Goal: Task Accomplishment & Management: Manage account settings

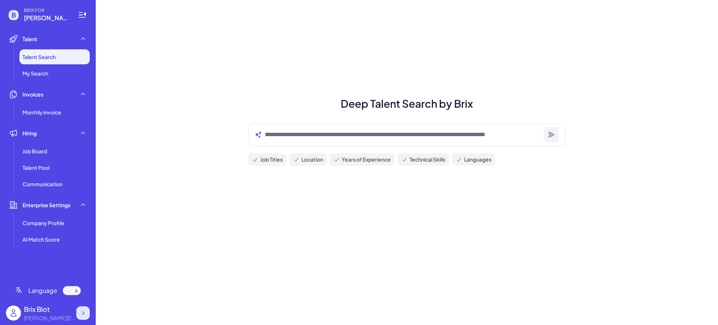
click at [82, 311] on icon at bounding box center [82, 312] width 7 height 7
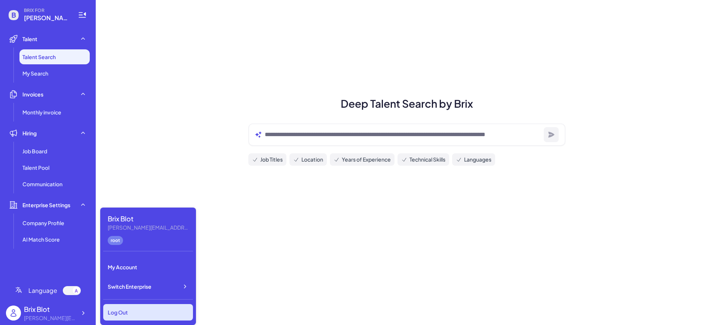
click at [131, 312] on div "Log Out" at bounding box center [148, 312] width 90 height 16
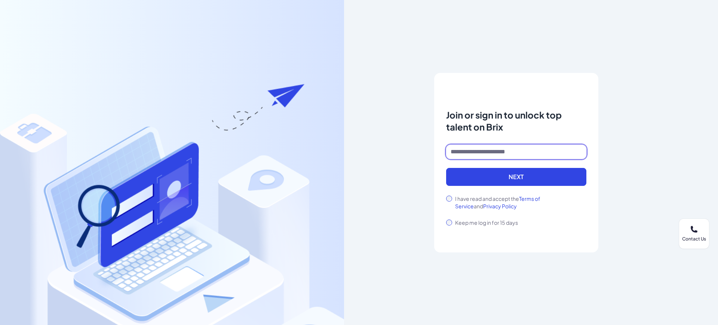
click at [483, 158] on input at bounding box center [516, 152] width 140 height 14
type input "**********"
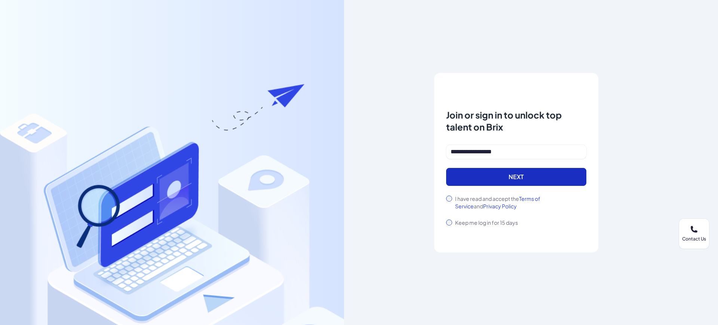
click at [466, 180] on button "Next" at bounding box center [516, 177] width 140 height 18
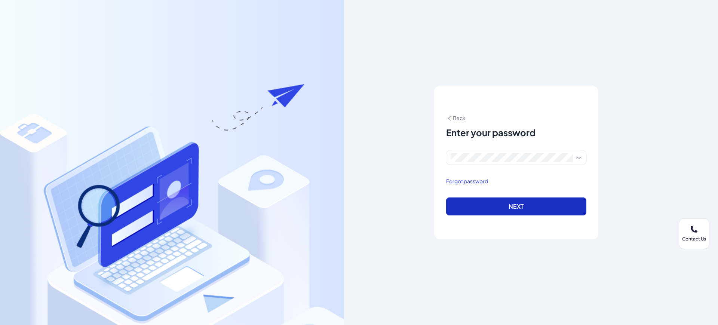
click at [474, 206] on button "Next" at bounding box center [516, 207] width 140 height 18
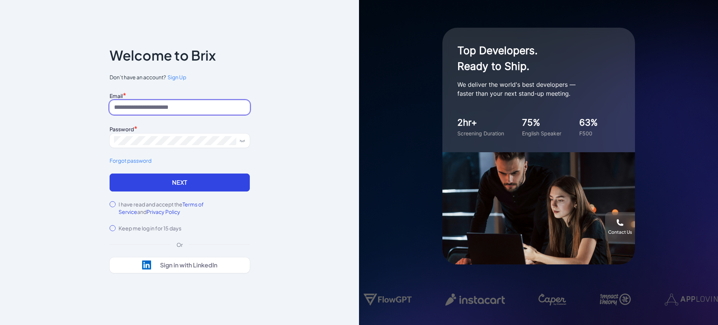
drag, startPoint x: 158, startPoint y: 107, endPoint x: 157, endPoint y: 111, distance: 3.8
click at [158, 107] on input at bounding box center [180, 107] width 140 height 14
paste input "**********"
drag, startPoint x: 137, startPoint y: 108, endPoint x: 109, endPoint y: 110, distance: 28.1
click at [109, 110] on div "**********" at bounding box center [180, 162] width 164 height 275
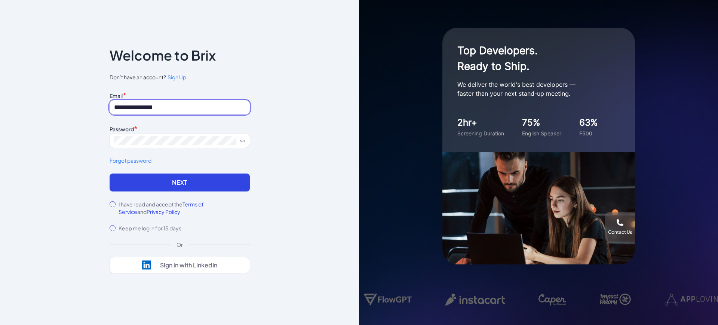
type input "**********"
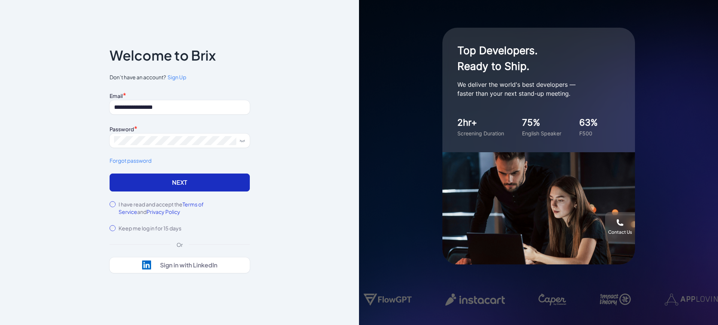
click at [131, 190] on button "Next" at bounding box center [180, 183] width 140 height 18
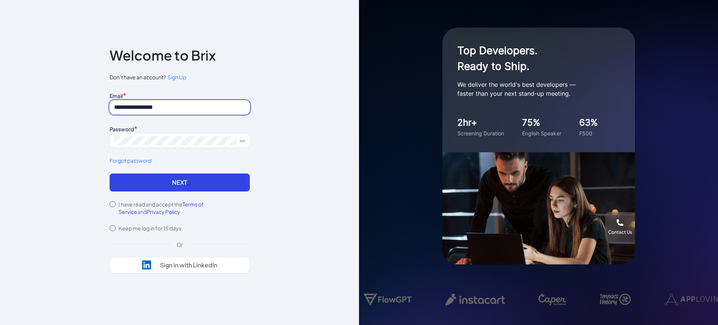
click at [204, 105] on input "**********" at bounding box center [180, 107] width 140 height 14
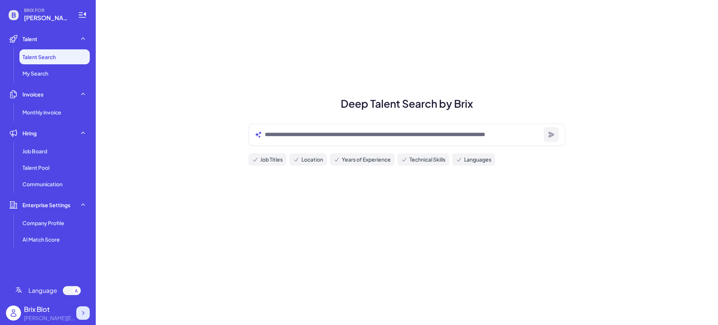
click at [85, 310] on icon at bounding box center [82, 312] width 7 height 7
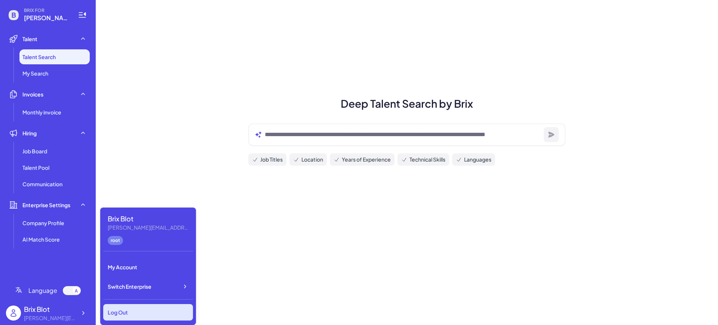
click at [149, 313] on div "Log Out" at bounding box center [148, 312] width 90 height 16
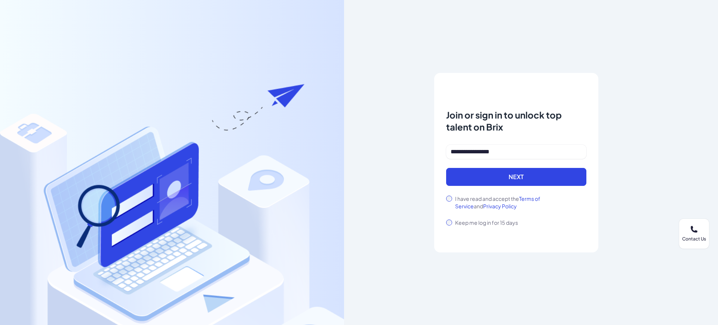
type input "**********"
click at [449, 195] on div "I have read and accept the Terms of Service and Privacy Policy" at bounding box center [516, 202] width 140 height 15
click at [475, 174] on button "Next" at bounding box center [516, 177] width 140 height 18
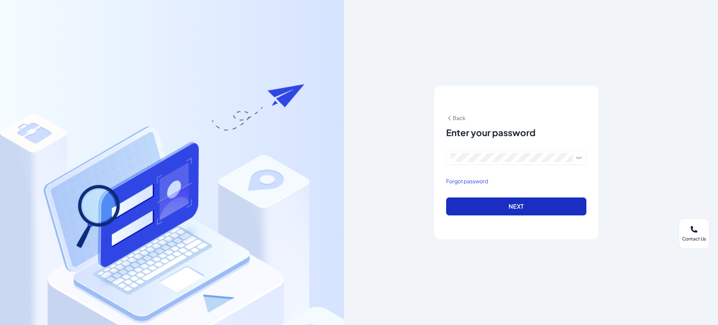
click at [518, 209] on button "Next" at bounding box center [516, 207] width 140 height 18
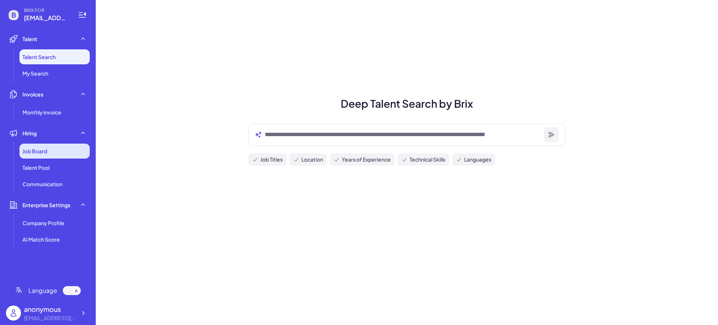
click at [46, 152] on span "Job Board" at bounding box center [34, 150] width 25 height 7
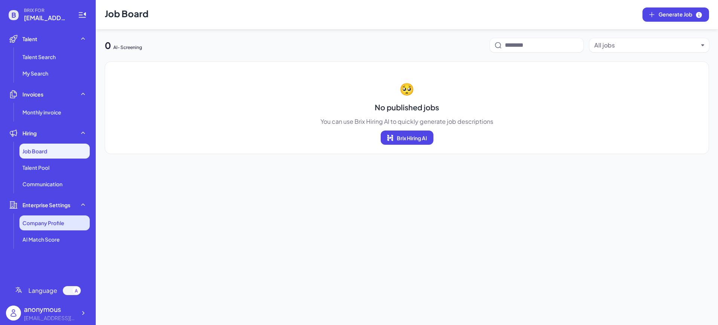
click at [59, 218] on li "Company Profile" at bounding box center [54, 222] width 70 height 15
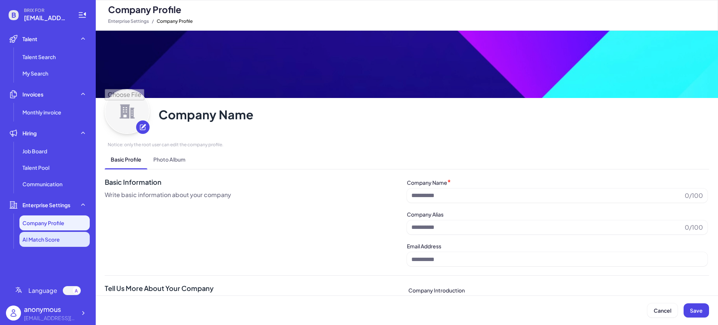
type input "**********"
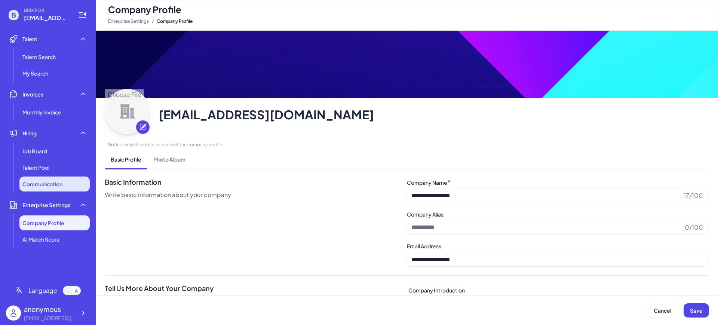
click at [49, 182] on span "Communication" at bounding box center [42, 183] width 40 height 7
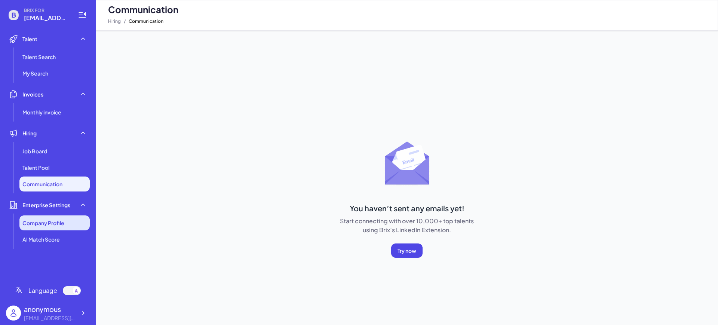
click at [56, 221] on span "Company Profile" at bounding box center [43, 222] width 42 height 7
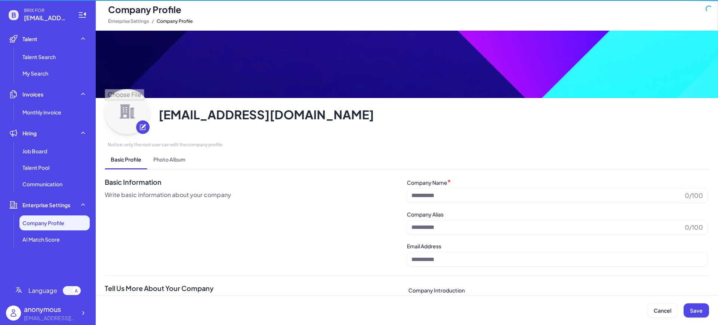
type input "**********"
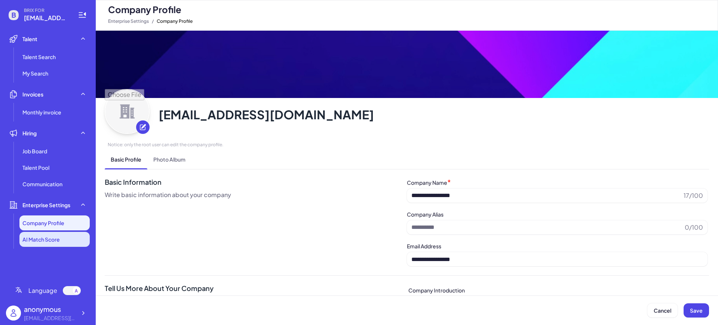
click at [55, 236] on span "AI Match Score" at bounding box center [40, 239] width 37 height 7
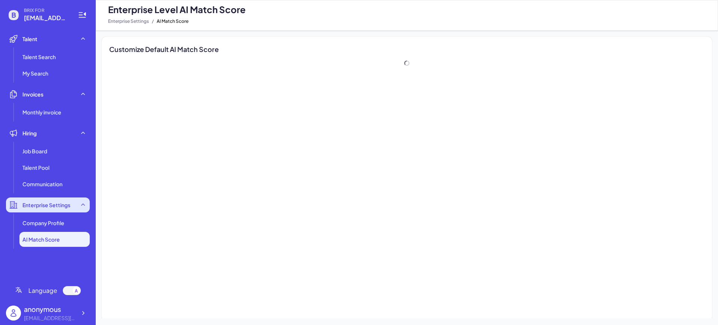
drag, startPoint x: 61, startPoint y: 221, endPoint x: 59, endPoint y: 211, distance: 10.3
click at [61, 221] on span "Company Profile" at bounding box center [43, 222] width 42 height 7
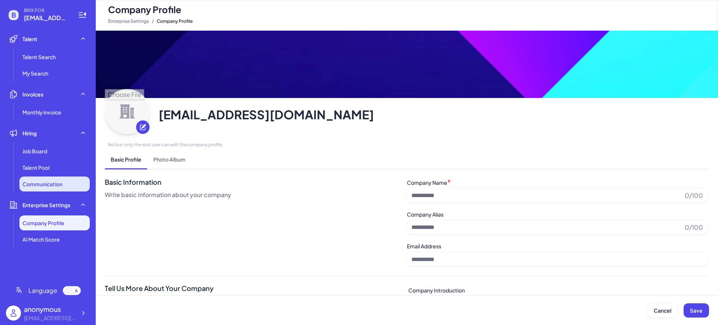
type input "**********"
click at [50, 187] on span "Communication" at bounding box center [42, 183] width 40 height 7
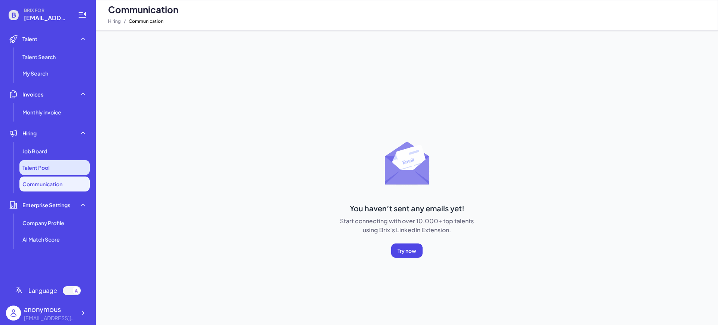
click at [42, 166] on span "Talent Pool" at bounding box center [35, 167] width 27 height 7
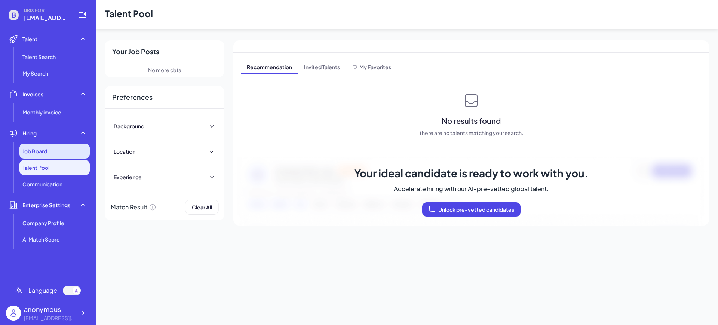
click at [47, 148] on span "Job Board" at bounding box center [34, 150] width 25 height 7
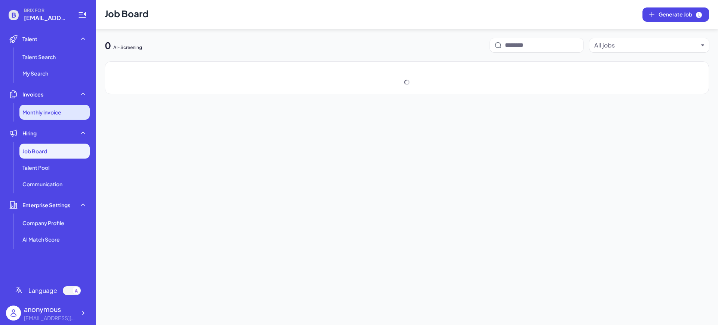
click at [51, 109] on span "Monthly invoice" at bounding box center [41, 111] width 39 height 7
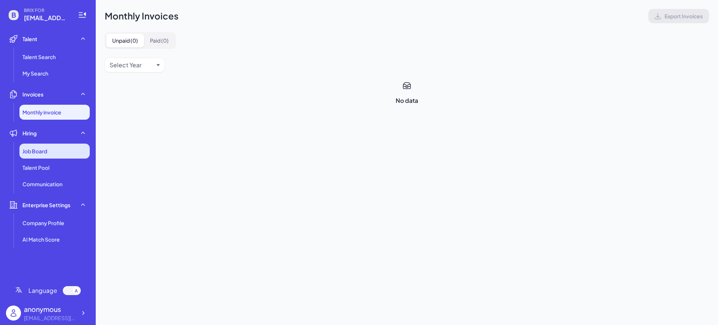
click at [45, 155] on span "Job Board" at bounding box center [34, 150] width 25 height 7
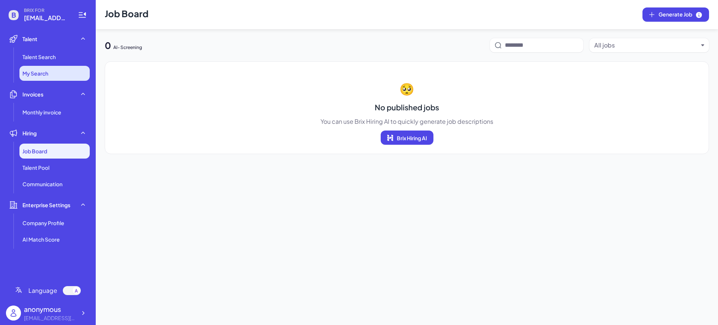
click at [51, 73] on li "My Search" at bounding box center [54, 73] width 70 height 15
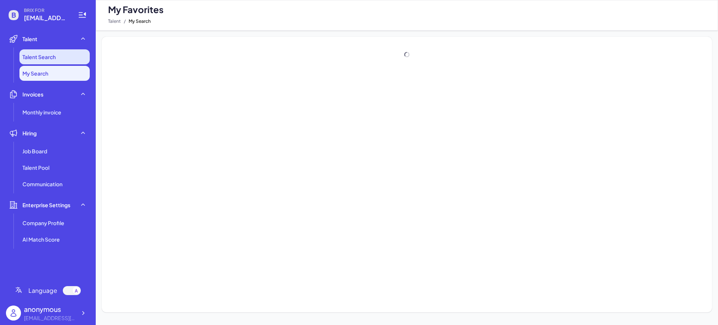
click at [42, 59] on span "Talent Search" at bounding box center [38, 56] width 33 height 7
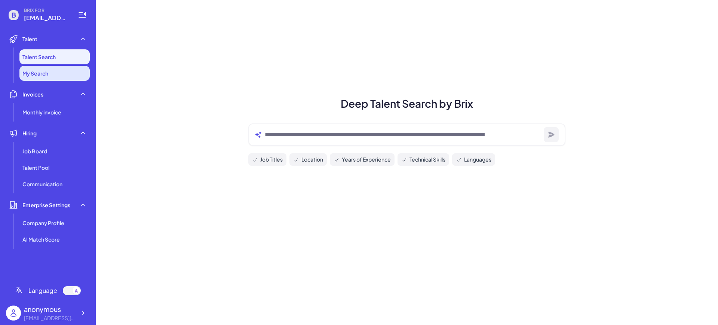
click at [46, 68] on li "My Search" at bounding box center [54, 73] width 70 height 15
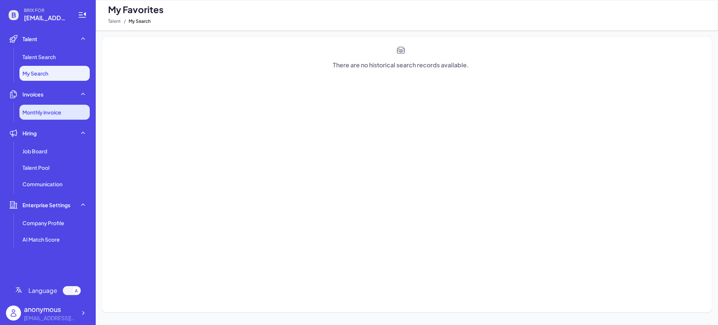
click at [42, 116] on span "Monthly invoice" at bounding box center [41, 111] width 39 height 7
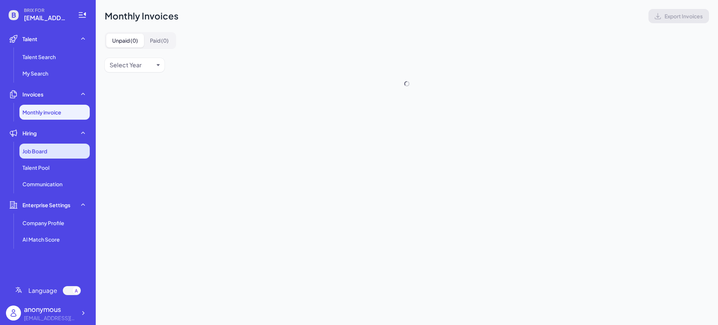
click at [38, 144] on div "Job Board" at bounding box center [54, 151] width 70 height 15
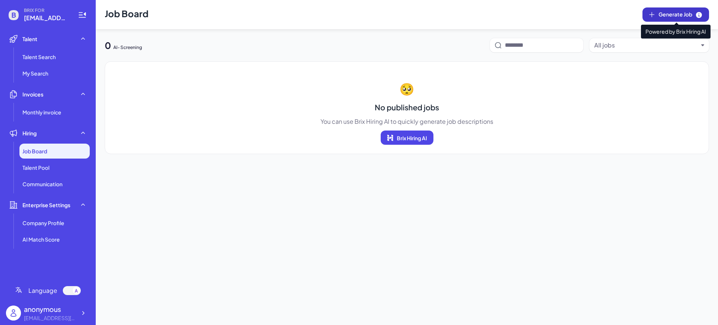
click at [661, 15] on span "Generate Job" at bounding box center [681, 14] width 44 height 8
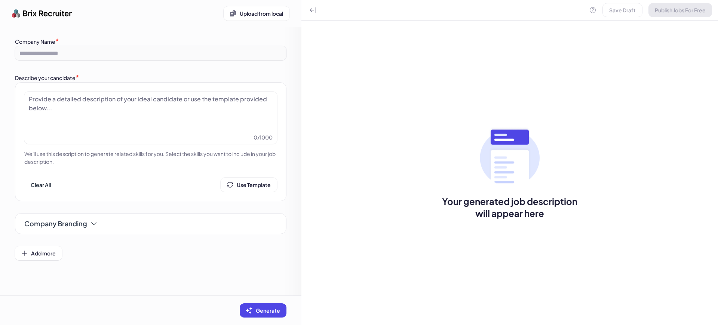
click at [190, 103] on div at bounding box center [151, 113] width 244 height 37
paste div
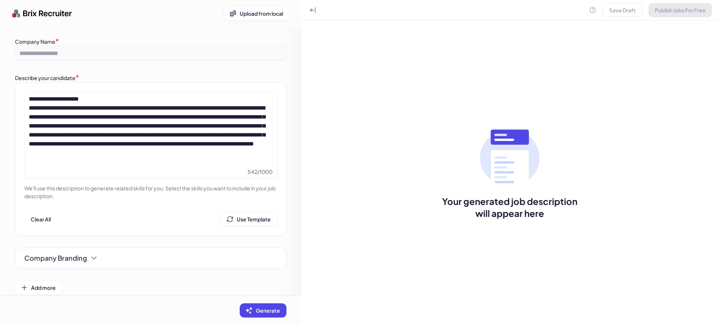
click at [250, 306] on button "Generate" at bounding box center [263, 310] width 47 height 14
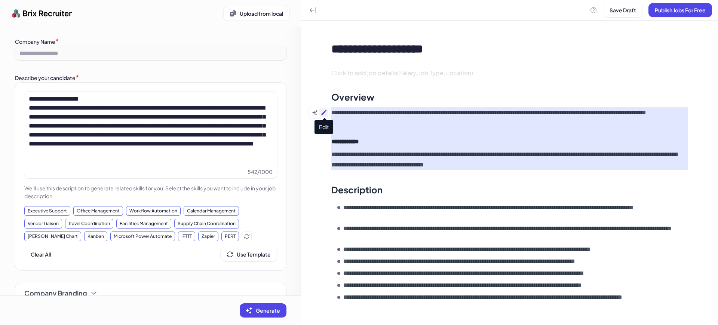
click at [323, 113] on icon at bounding box center [323, 112] width 5 height 5
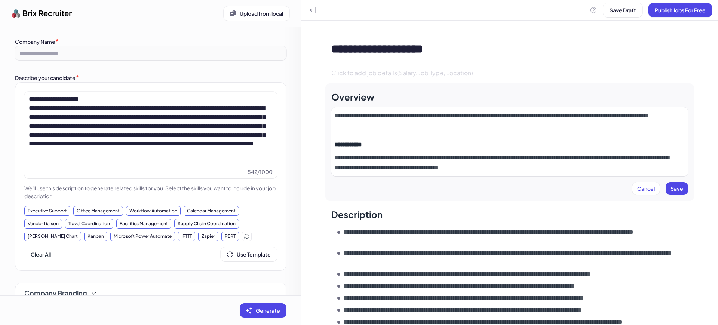
click at [379, 117] on p "**********" at bounding box center [507, 120] width 346 height 21
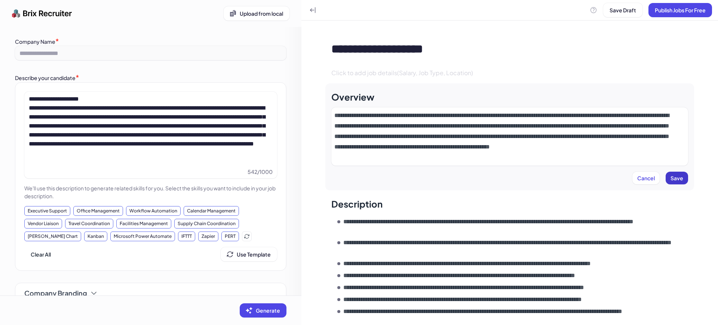
click at [671, 178] on span "Save" at bounding box center [677, 178] width 13 height 7
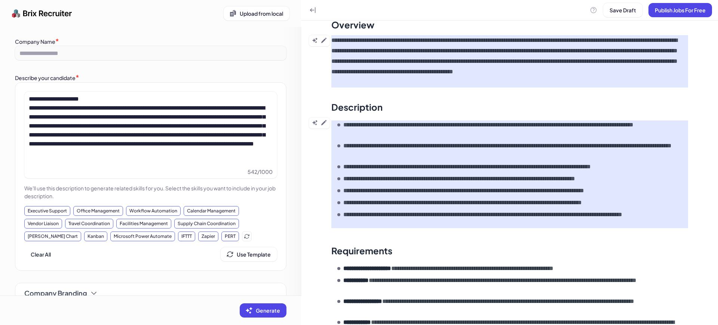
scroll to position [140, 0]
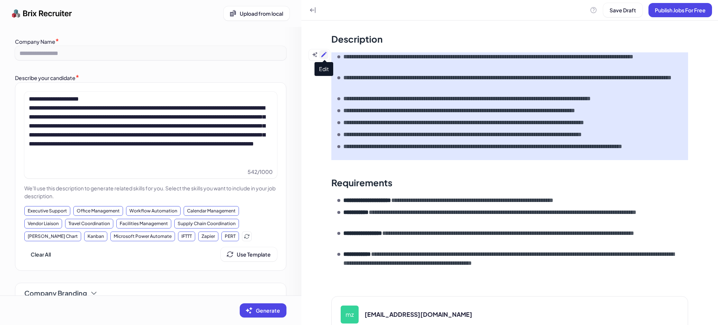
click at [325, 55] on icon at bounding box center [323, 54] width 5 height 5
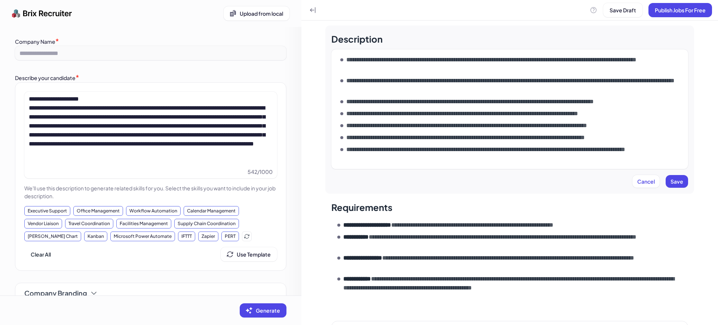
click at [388, 87] on p "**********" at bounding box center [513, 85] width 334 height 18
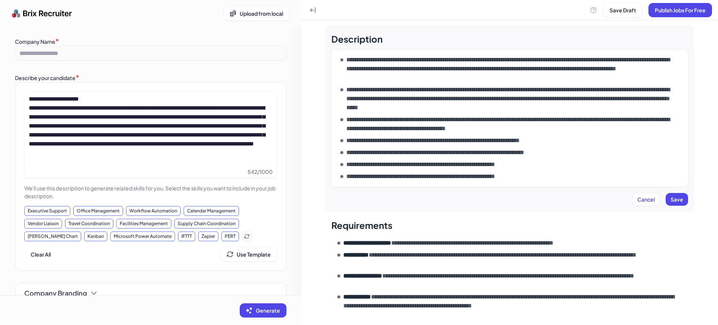
click at [356, 64] on p "**********" at bounding box center [513, 68] width 334 height 27
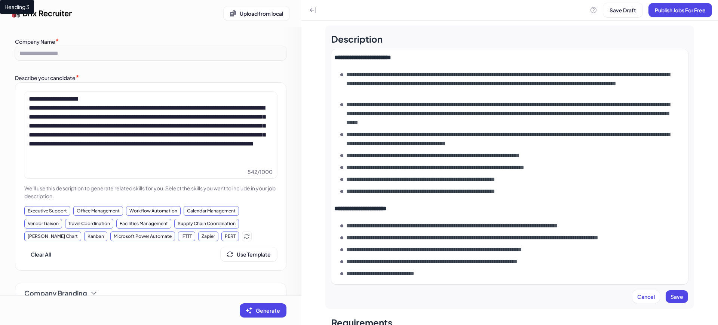
click at [676, 289] on div "**********" at bounding box center [509, 167] width 369 height 284
click at [675, 290] on button "Save" at bounding box center [677, 296] width 22 height 13
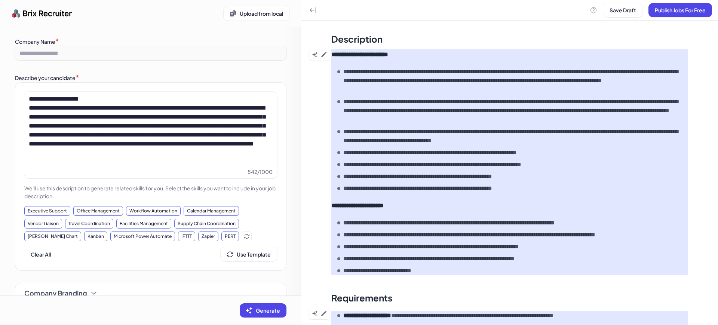
scroll to position [275, 0]
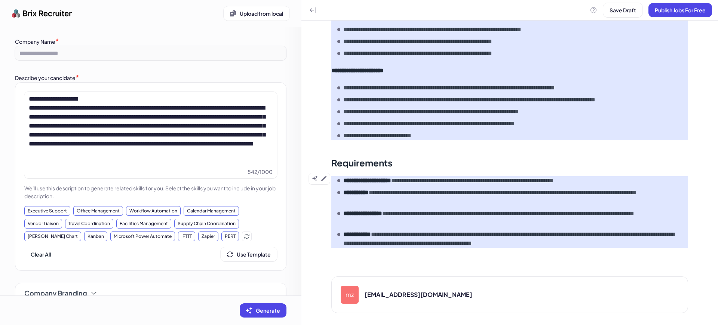
click at [406, 211] on p "**********" at bounding box center [513, 218] width 340 height 18
click at [325, 178] on icon at bounding box center [323, 178] width 5 height 5
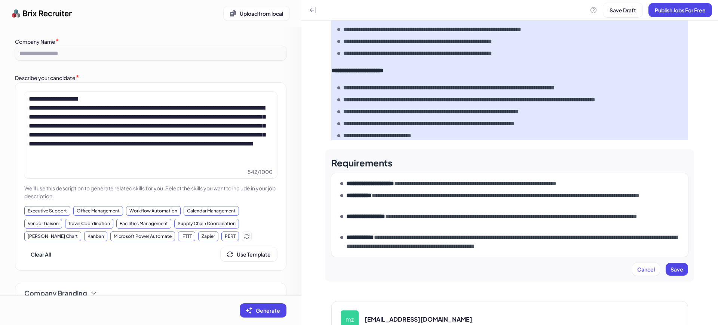
drag, startPoint x: 325, startPoint y: 178, endPoint x: 409, endPoint y: 193, distance: 86.0
click at [409, 193] on p "**********" at bounding box center [513, 200] width 334 height 18
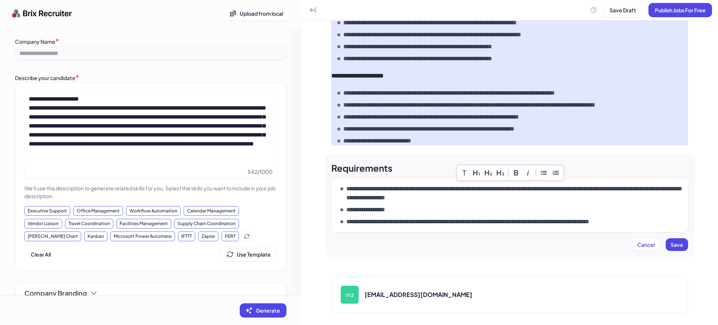
scroll to position [270, 0]
click at [671, 246] on span "Save" at bounding box center [677, 244] width 13 height 7
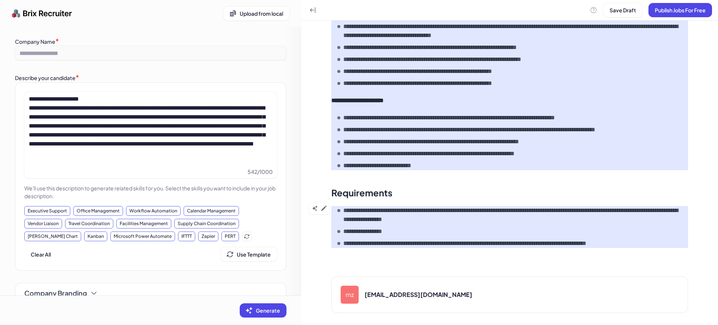
scroll to position [245, 0]
click at [322, 208] on icon at bounding box center [324, 208] width 6 height 6
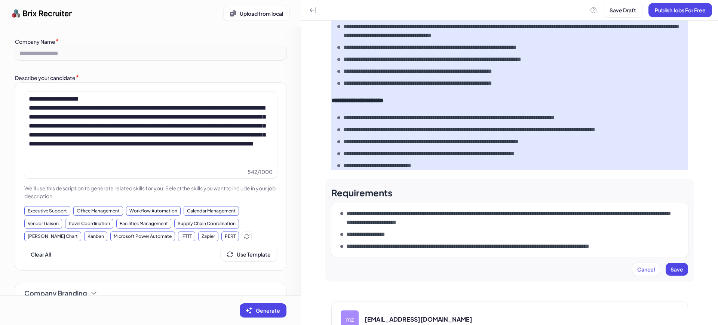
click at [381, 216] on p "**********" at bounding box center [513, 218] width 334 height 18
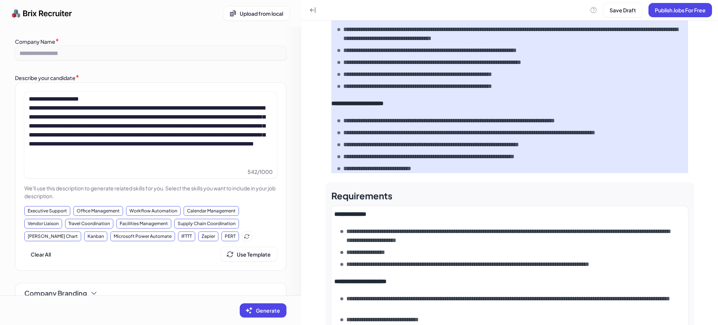
scroll to position [336, 0]
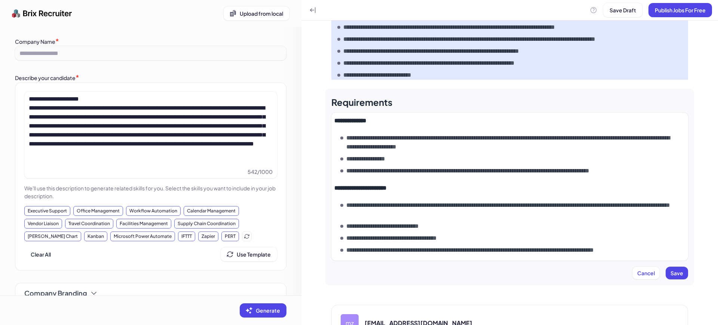
drag, startPoint x: 680, startPoint y: 275, endPoint x: 657, endPoint y: 268, distance: 23.3
click at [680, 275] on button "Save" at bounding box center [677, 273] width 22 height 13
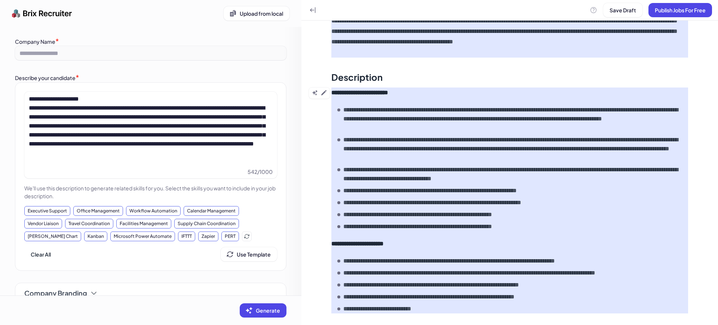
scroll to position [0, 0]
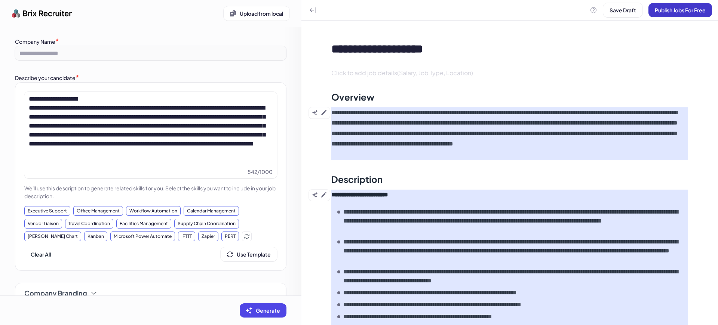
click at [663, 12] on span "Publish Jobs For Free" at bounding box center [680, 10] width 51 height 7
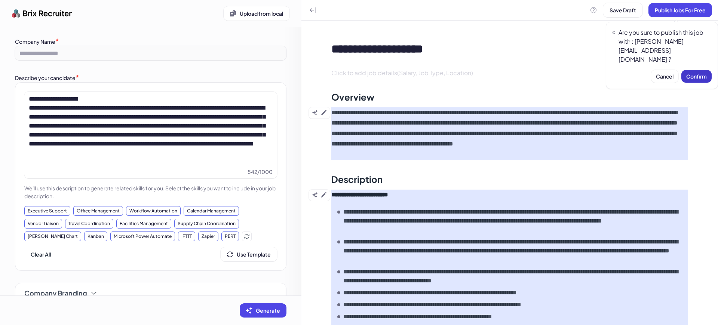
click at [693, 73] on span "Confirm" at bounding box center [696, 76] width 21 height 7
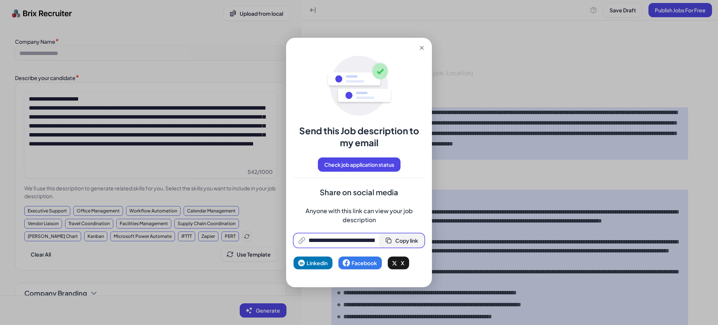
click at [406, 241] on span "Copy link" at bounding box center [406, 240] width 23 height 7
click at [423, 44] on icon at bounding box center [421, 47] width 7 height 7
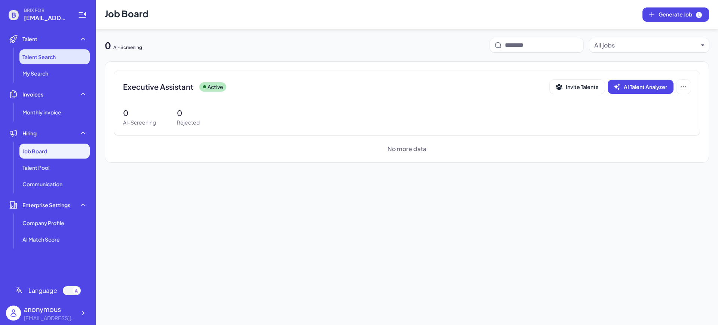
click at [48, 58] on span "Talent Search" at bounding box center [38, 56] width 33 height 7
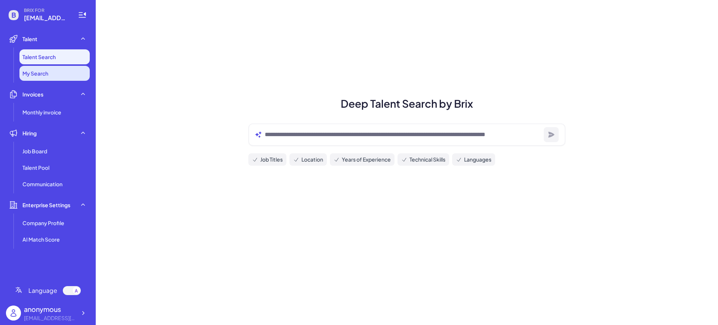
click at [46, 70] on span "My Search" at bounding box center [35, 73] width 26 height 7
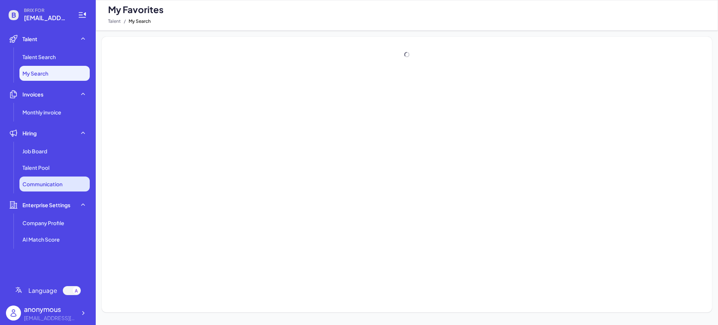
click at [51, 191] on li "Communication" at bounding box center [54, 184] width 70 height 15
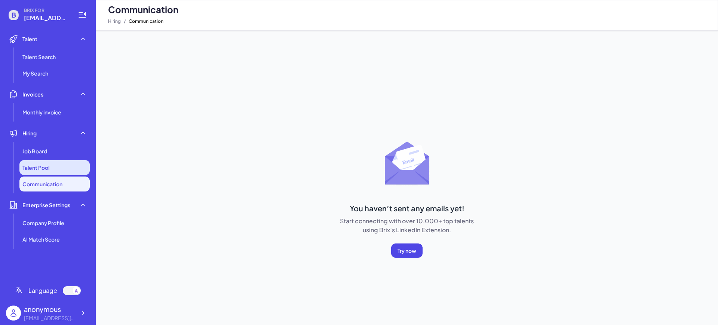
click at [48, 168] on span "Talent Pool" at bounding box center [35, 167] width 27 height 7
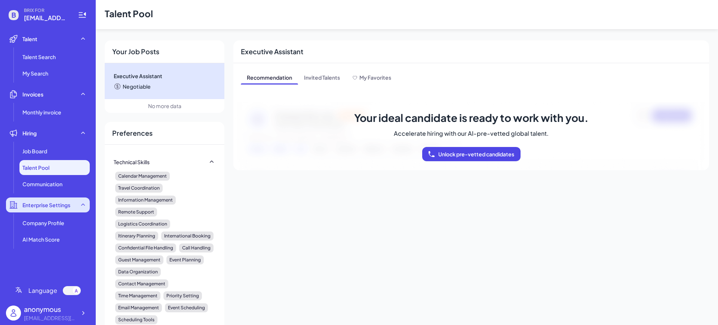
click at [40, 204] on span "Enterprise Settings" at bounding box center [46, 204] width 48 height 7
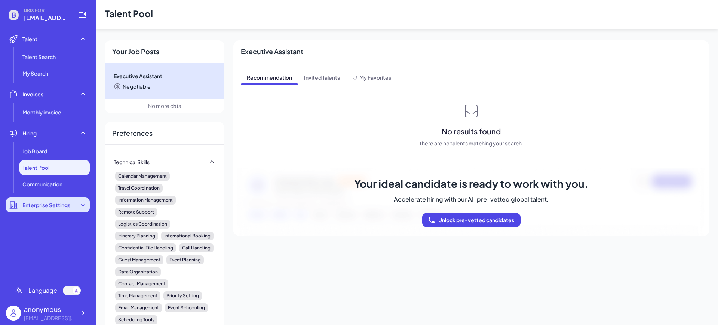
click at [48, 203] on span "Enterprise Settings" at bounding box center [46, 204] width 48 height 7
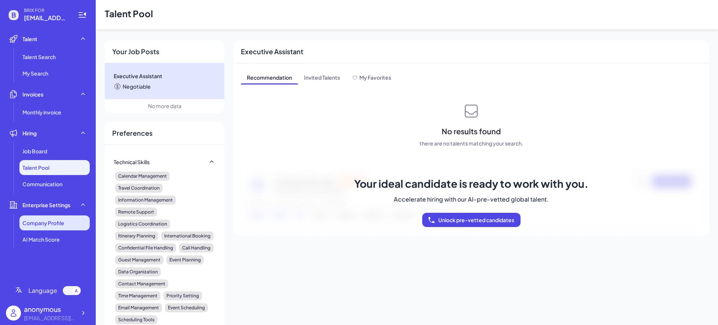
click at [45, 222] on span "Company Profile" at bounding box center [43, 222] width 42 height 7
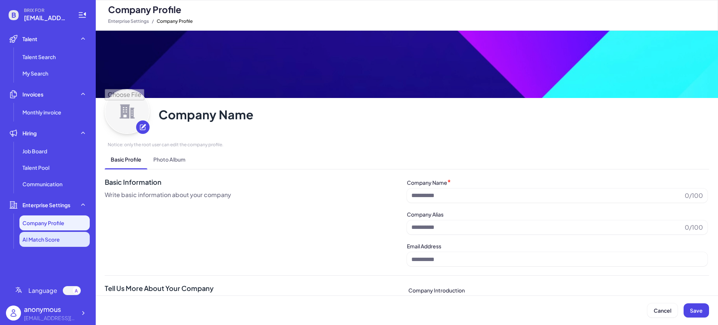
type input "**********"
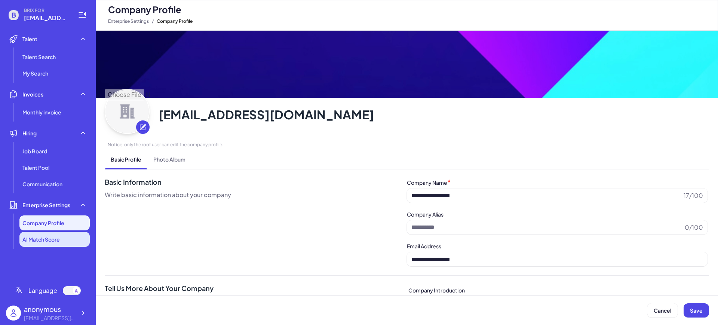
click at [46, 238] on span "AI Match Score" at bounding box center [40, 239] width 37 height 7
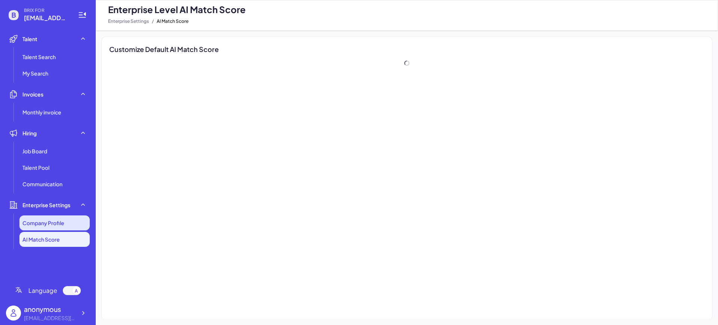
click at [54, 216] on li "Company Profile" at bounding box center [54, 222] width 70 height 15
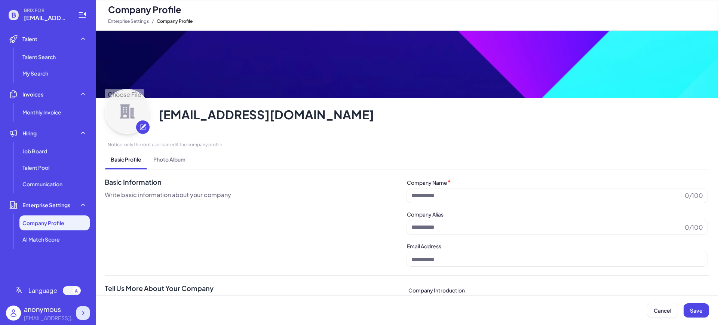
click at [85, 314] on icon at bounding box center [82, 312] width 7 height 7
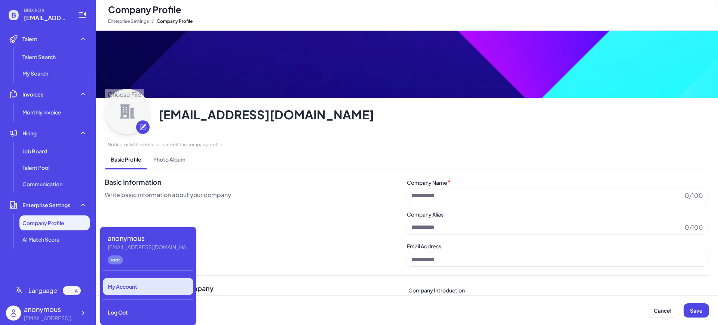
click at [133, 286] on div "My Account" at bounding box center [148, 286] width 90 height 16
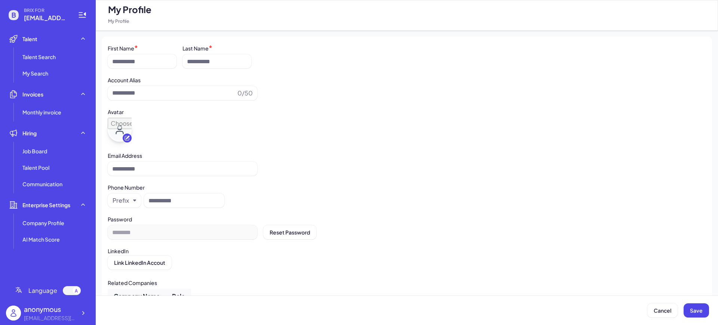
type input "*********"
type input "**********"
click at [84, 316] on icon at bounding box center [82, 312] width 7 height 7
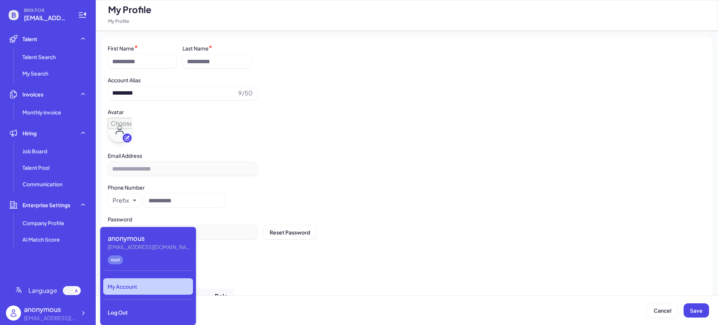
click at [111, 284] on div "My Account" at bounding box center [148, 286] width 90 height 16
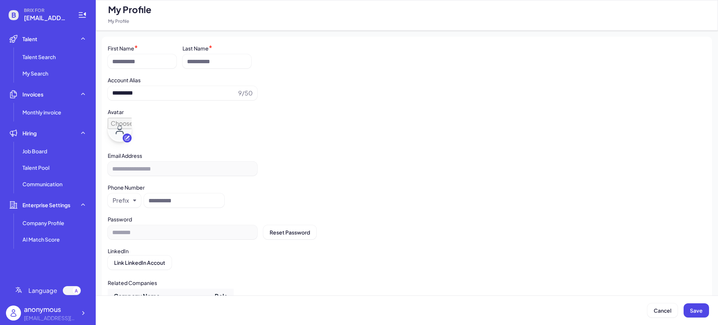
click at [62, 47] on li "Talent Talent Search My Search" at bounding box center [48, 55] width 84 height 49
click at [56, 56] on span "Talent Search" at bounding box center [38, 56] width 33 height 7
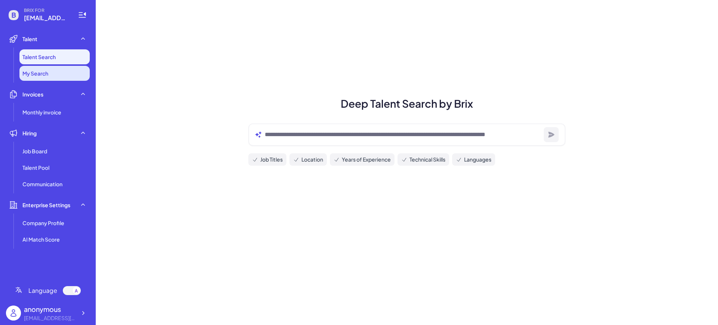
click at [44, 71] on span "My Search" at bounding box center [35, 73] width 26 height 7
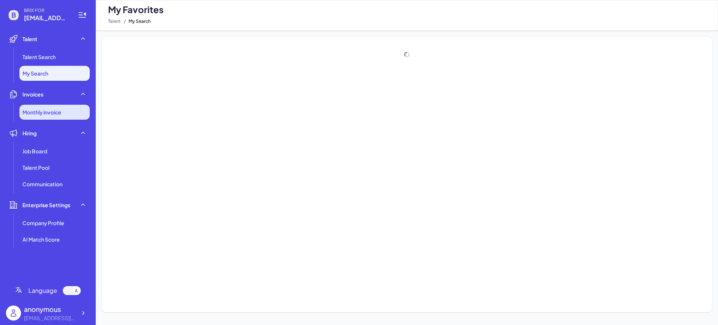
click at [48, 108] on li "Monthly invoice" at bounding box center [54, 112] width 70 height 15
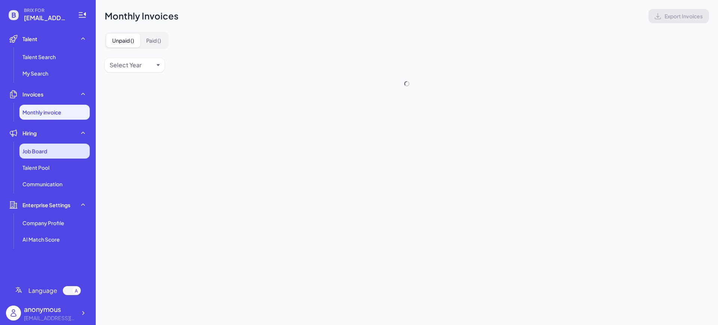
click at [46, 152] on span "Job Board" at bounding box center [34, 150] width 25 height 7
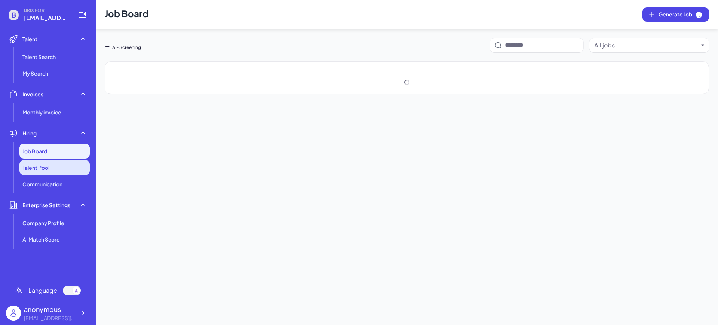
click at [45, 171] on li "Talent Pool" at bounding box center [54, 167] width 70 height 15
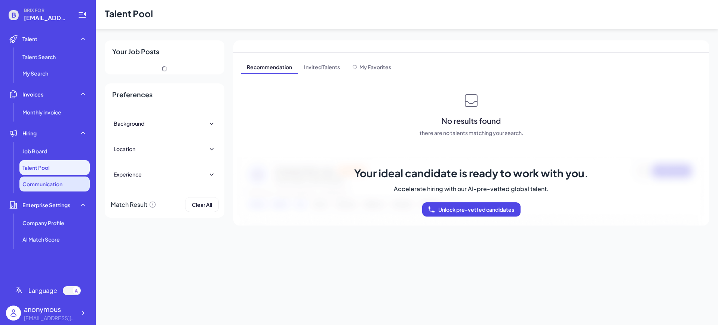
click at [54, 190] on li "Communication" at bounding box center [54, 184] width 70 height 15
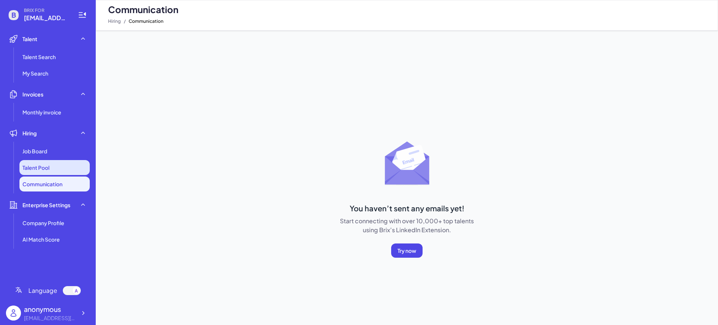
click at [59, 171] on li "Talent Pool" at bounding box center [54, 167] width 70 height 15
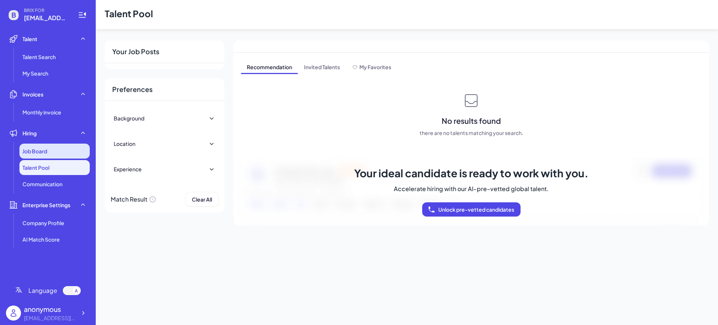
click at [50, 147] on div "Job Board" at bounding box center [54, 151] width 70 height 15
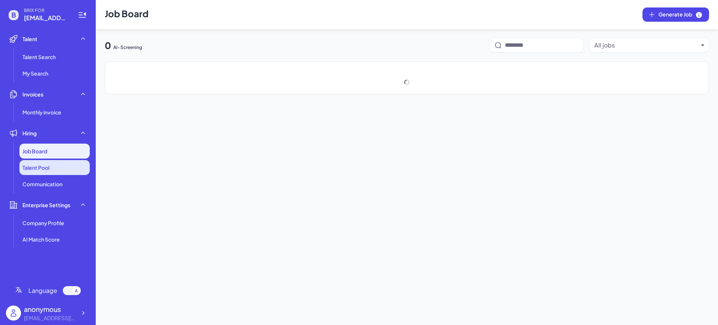
click at [52, 171] on li "Talent Pool" at bounding box center [54, 167] width 70 height 15
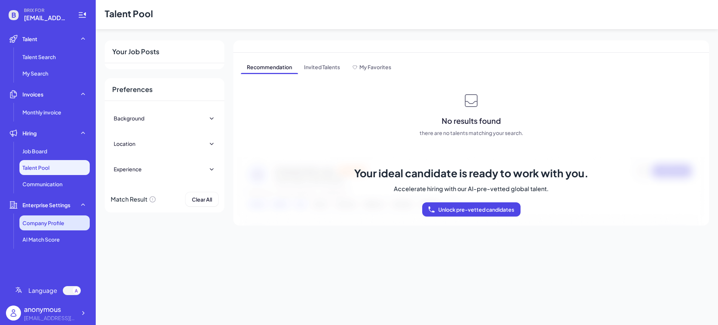
click at [61, 217] on li "Company Profile" at bounding box center [54, 222] width 70 height 15
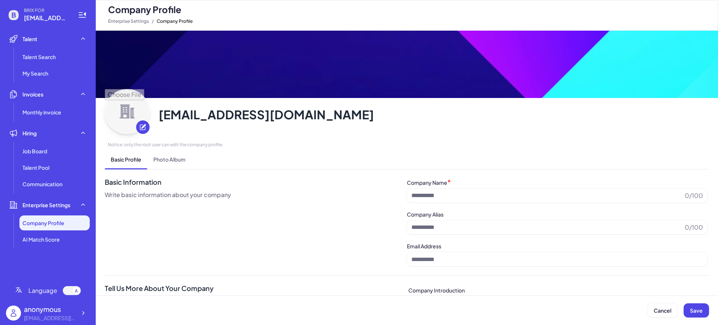
type input "**********"
click at [48, 195] on ul "Talent Talent Search My Search Invoices Monthly invoice Hiring Job Board Talent…" at bounding box center [48, 152] width 84 height 243
click at [41, 155] on div "Job Board" at bounding box center [54, 151] width 70 height 15
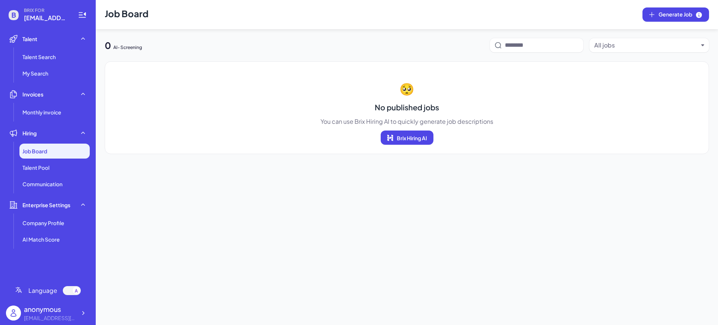
click at [49, 213] on li "Enterprise Settings Company Profile AI Match Score" at bounding box center [48, 222] width 84 height 49
click at [49, 227] on li "Company Profile" at bounding box center [54, 222] width 70 height 15
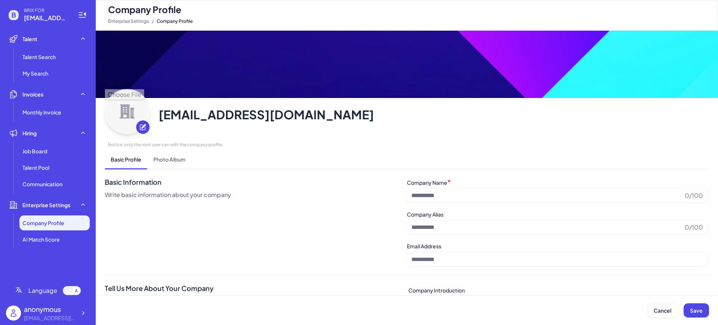
type input "**********"
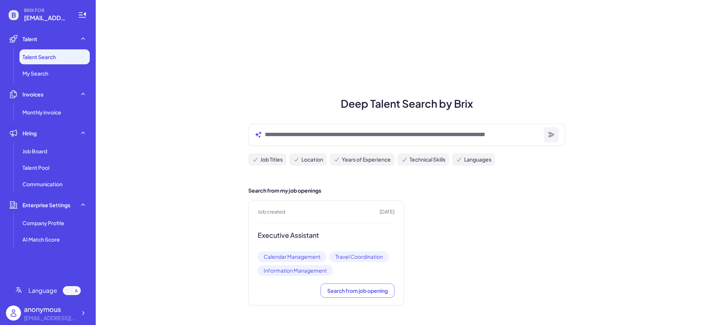
click at [94, 293] on div "BRIX FOR mzheng@himcap.com Talent Talent Search My Search Invoices Monthly invo…" at bounding box center [48, 162] width 96 height 325
click at [56, 317] on div "mzheng@himcap.com" at bounding box center [50, 318] width 52 height 8
click at [46, 316] on div "mzheng@himcap.com" at bounding box center [50, 318] width 52 height 8
click at [122, 295] on div "Deep Talent Search by Brix Job Titles Location Years of Experience Technical Sk…" at bounding box center [407, 162] width 623 height 325
click at [83, 314] on icon at bounding box center [83, 313] width 2 height 4
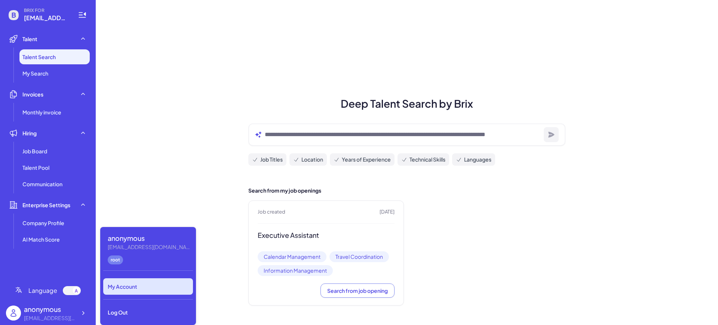
click at [138, 289] on div "My Account" at bounding box center [148, 286] width 90 height 16
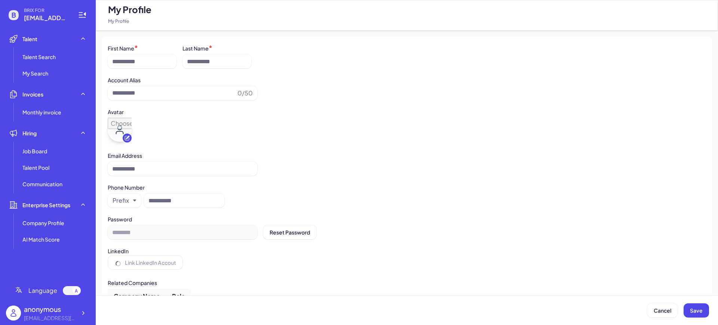
type input "*********"
type input "**********"
click at [83, 312] on icon at bounding box center [83, 313] width 2 height 4
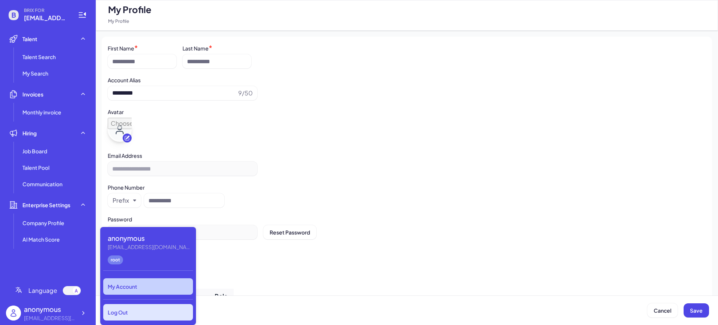
click at [125, 316] on div "Log Out" at bounding box center [148, 312] width 90 height 16
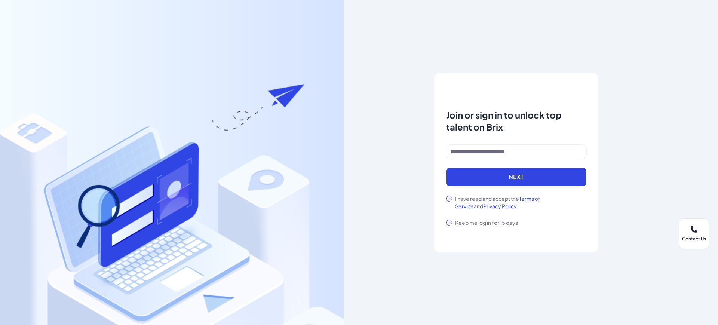
click at [480, 139] on div "Join or sign in to unlock top talent on Brix" at bounding box center [516, 121] width 140 height 48
click at [484, 146] on input at bounding box center [516, 152] width 140 height 14
click at [475, 156] on input at bounding box center [516, 152] width 140 height 14
click at [492, 151] on input at bounding box center [516, 152] width 140 height 14
type input "*"
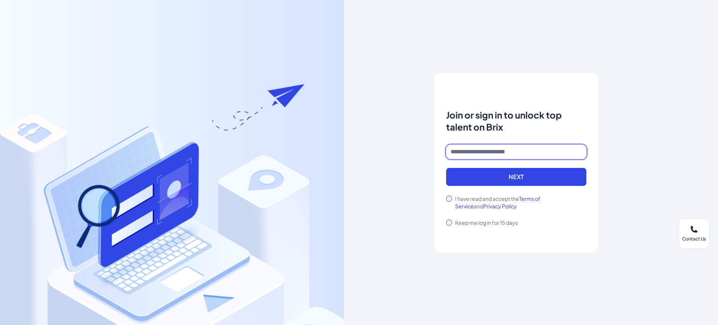
type input "**********"
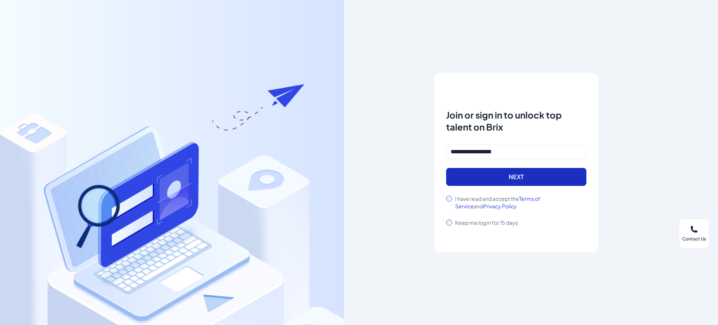
click at [469, 173] on button "Next" at bounding box center [516, 177] width 140 height 18
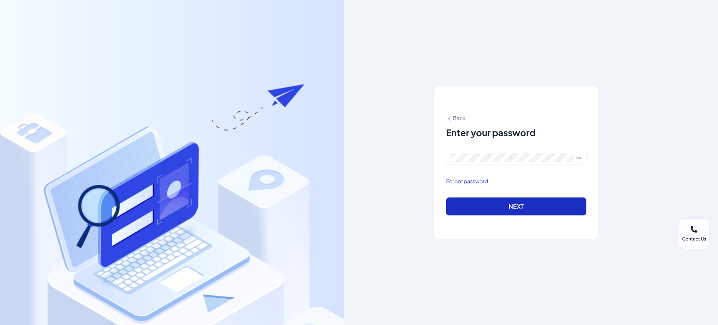
click at [487, 198] on button "Next" at bounding box center [516, 207] width 140 height 18
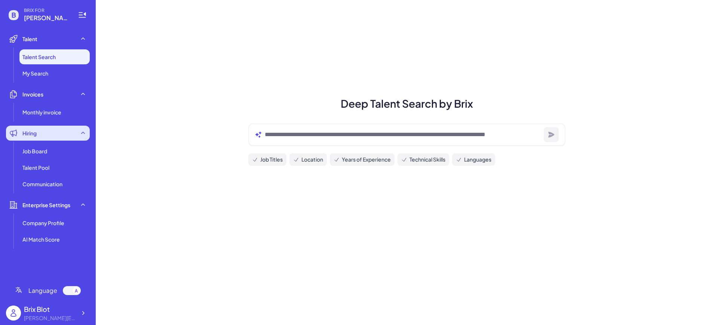
click at [80, 134] on icon at bounding box center [82, 132] width 7 height 7
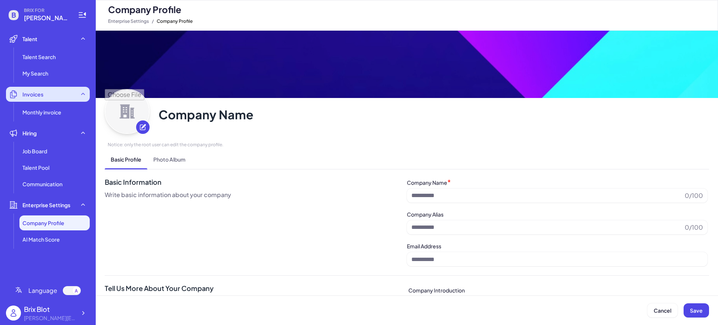
type input "**********"
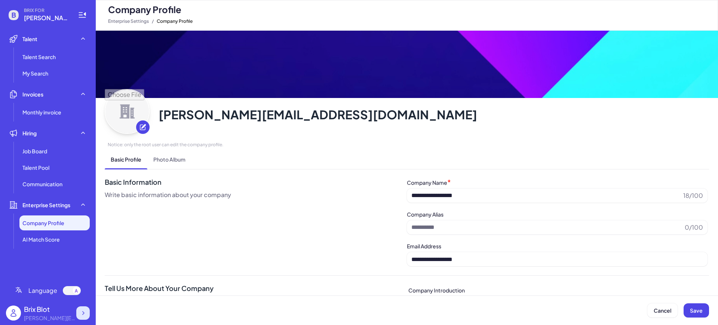
click at [79, 314] on icon at bounding box center [82, 312] width 7 height 7
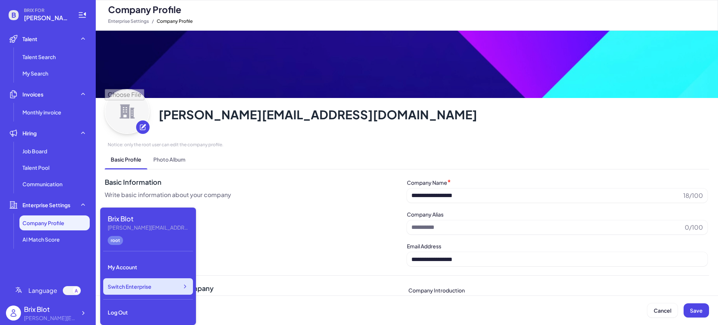
click at [129, 287] on span "Switch Enterprise" at bounding box center [130, 286] width 44 height 7
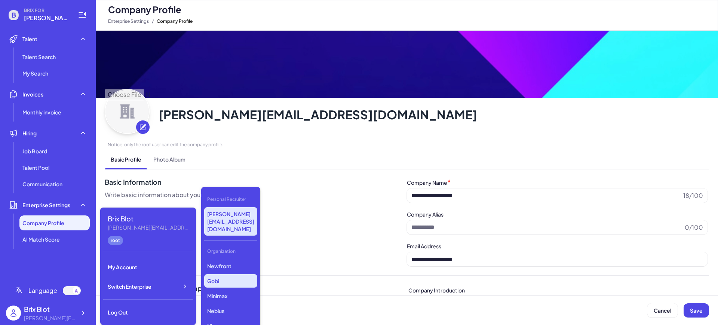
scroll to position [238, 0]
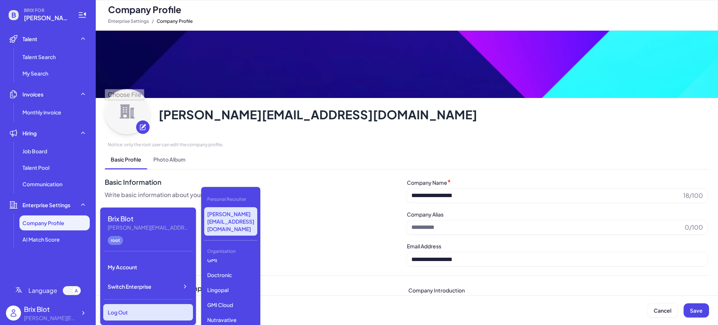
click at [150, 311] on div "Log Out" at bounding box center [148, 312] width 90 height 16
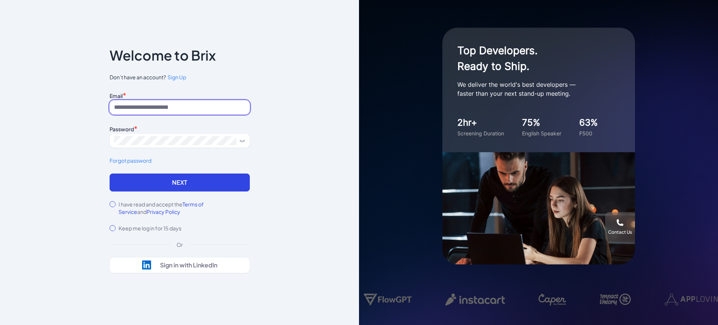
click at [134, 110] on input at bounding box center [180, 107] width 140 height 14
type input "*"
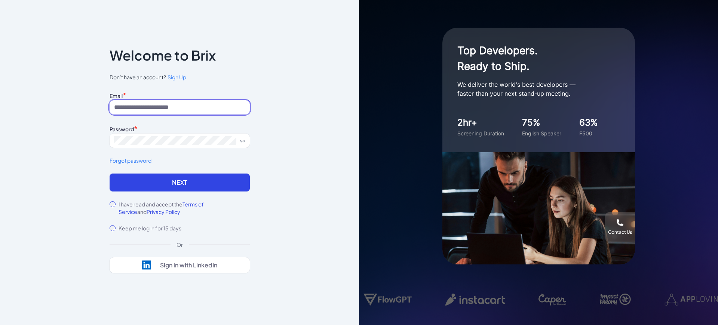
click at [184, 101] on input at bounding box center [180, 107] width 140 height 14
paste input "**********"
type input "**********"
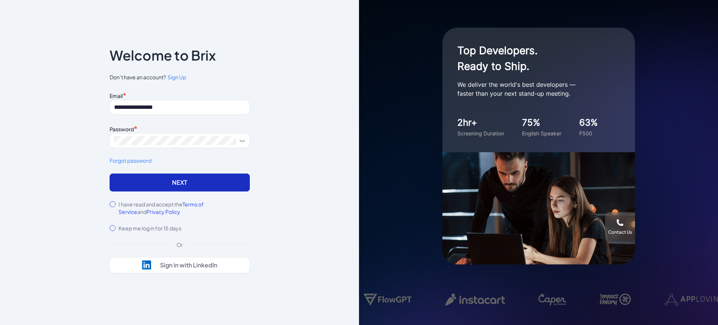
click at [134, 177] on button "Next" at bounding box center [180, 183] width 140 height 18
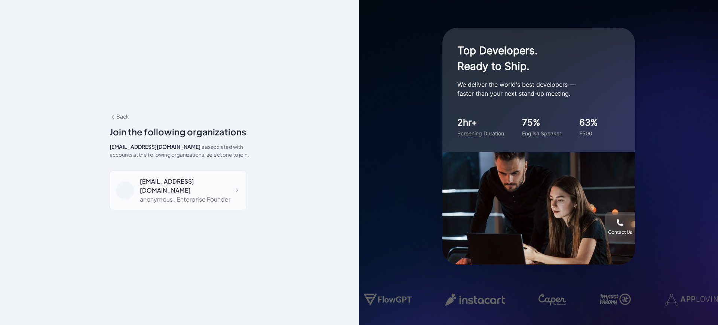
click at [188, 183] on div "[EMAIL_ADDRESS][DOMAIN_NAME]" at bounding box center [190, 186] width 101 height 18
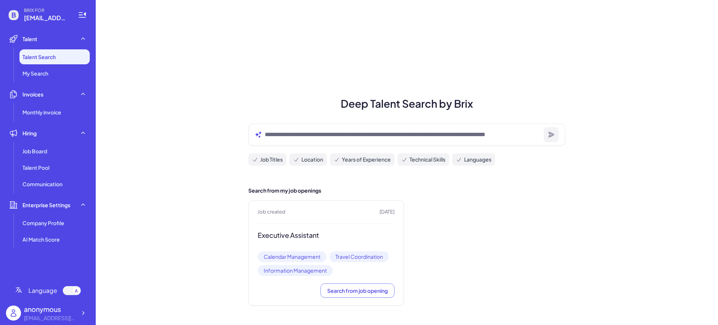
click at [55, 215] on li "Enterprise Settings Company Profile AI Match Score" at bounding box center [48, 222] width 84 height 49
click at [56, 220] on span "Company Profile" at bounding box center [43, 222] width 42 height 7
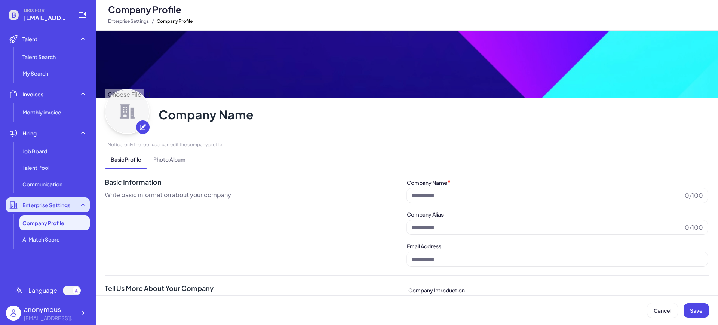
type input "**********"
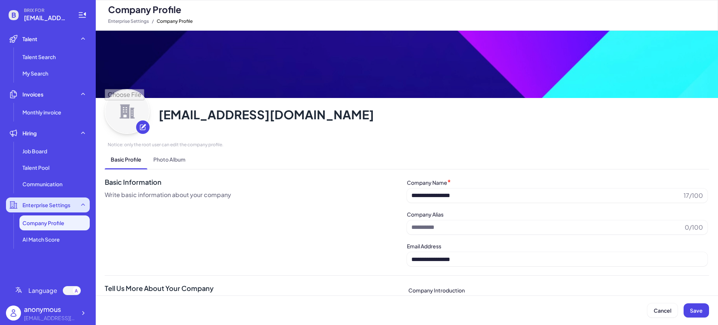
click at [57, 208] on span "Enterprise Settings" at bounding box center [46, 204] width 48 height 7
click at [47, 208] on span "Enterprise Settings" at bounding box center [46, 204] width 48 height 7
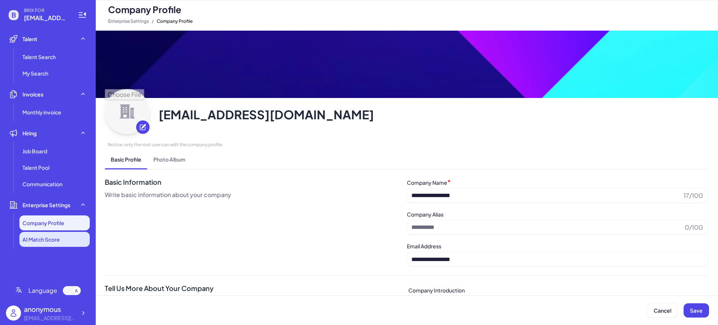
click at [39, 236] on span "AI Match Score" at bounding box center [40, 239] width 37 height 7
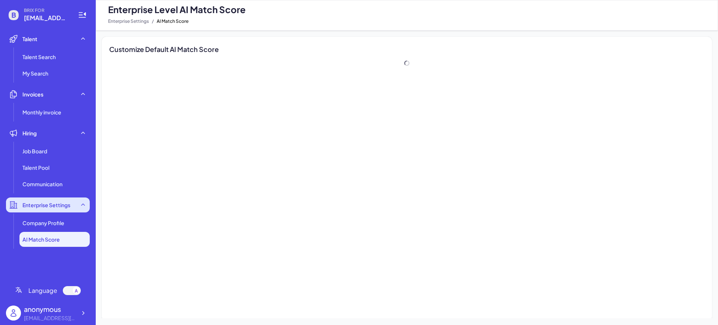
click at [45, 205] on span "Enterprise Settings" at bounding box center [46, 204] width 48 height 7
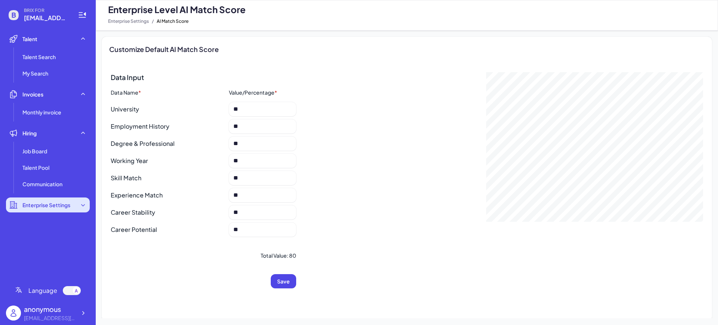
click at [45, 205] on span "Enterprise Settings" at bounding box center [46, 204] width 48 height 7
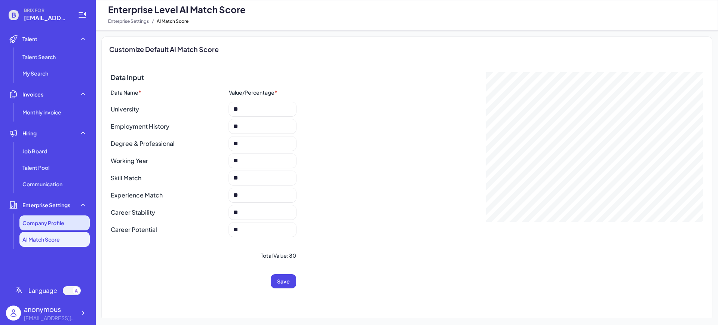
click at [48, 216] on li "Company Profile" at bounding box center [54, 222] width 70 height 15
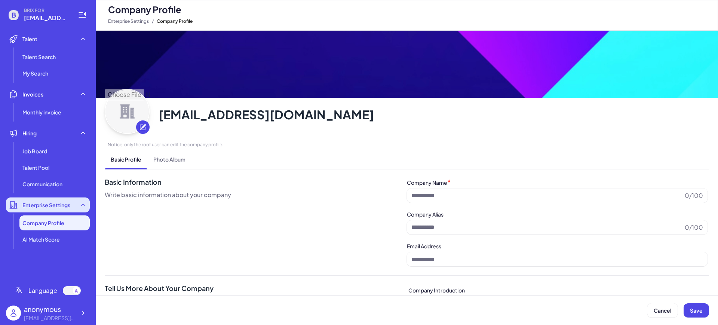
type input "**********"
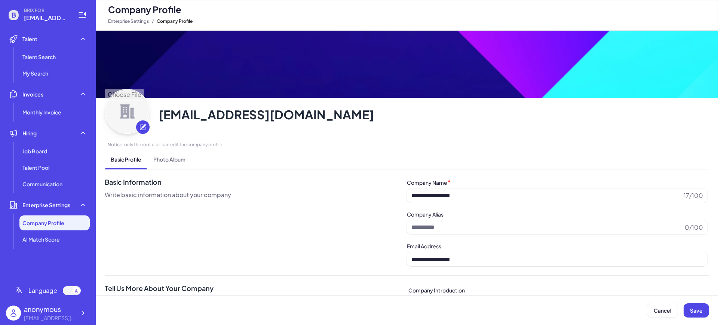
click at [55, 20] on span "[EMAIL_ADDRESS][DOMAIN_NAME]" at bounding box center [46, 17] width 45 height 9
click at [79, 18] on icon at bounding box center [82, 14] width 9 height 9
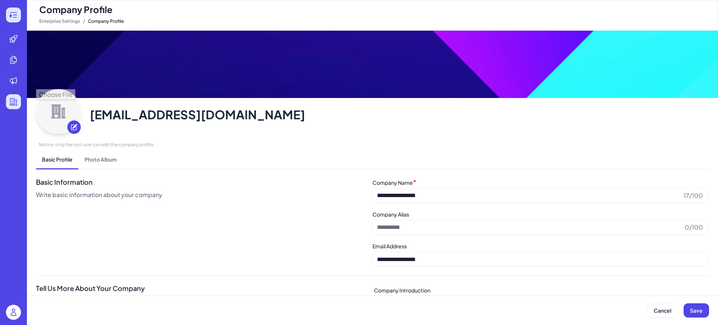
click at [17, 15] on icon at bounding box center [13, 14] width 9 height 9
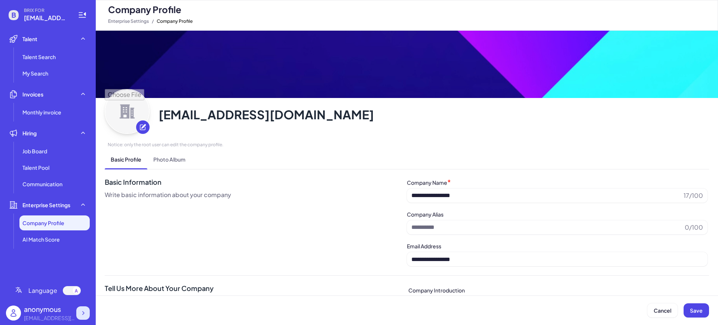
click at [84, 310] on icon at bounding box center [82, 312] width 7 height 7
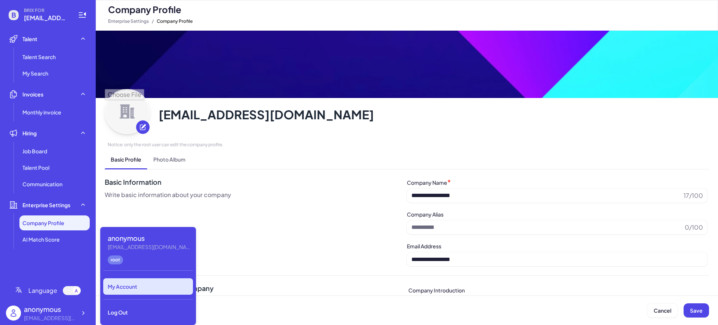
click at [104, 288] on div "My Account" at bounding box center [148, 286] width 90 height 16
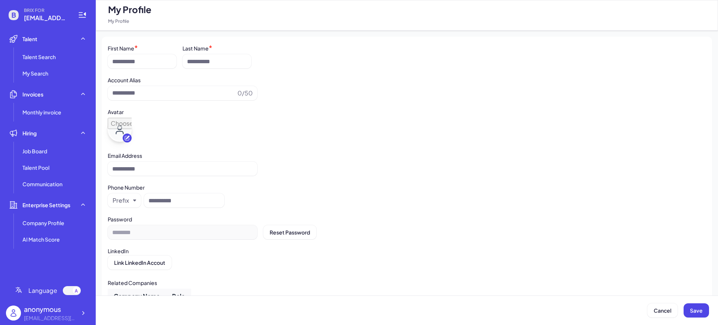
type input "*********"
type input "**********"
click at [86, 316] on icon at bounding box center [82, 312] width 7 height 7
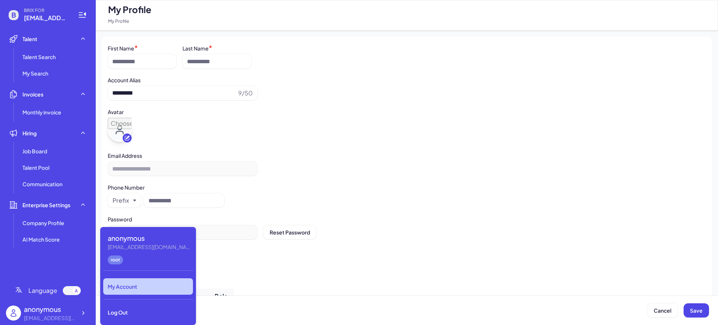
click at [131, 241] on div "anonymous" at bounding box center [149, 238] width 82 height 10
click at [47, 150] on span "Job Board" at bounding box center [34, 150] width 25 height 7
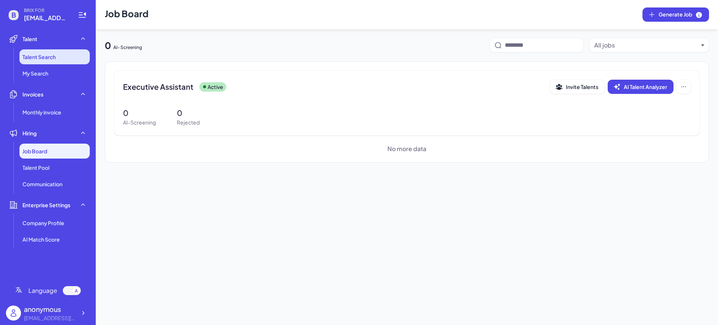
click at [42, 61] on li "Talent Search" at bounding box center [54, 56] width 70 height 15
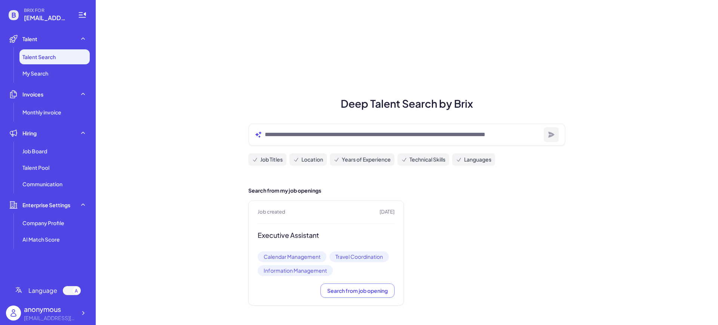
click at [46, 104] on li "Invoices Monthly invoice" at bounding box center [48, 103] width 84 height 33
click at [50, 116] on span "Monthly invoice" at bounding box center [41, 111] width 39 height 7
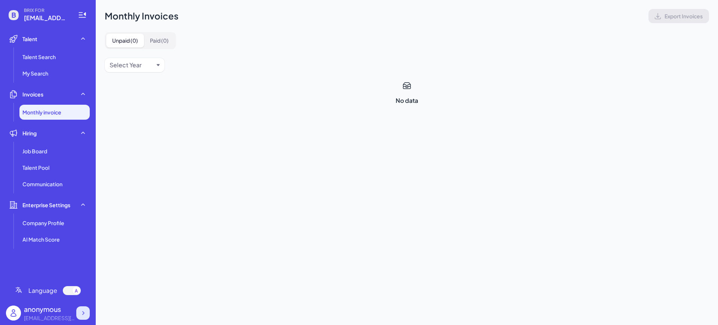
click at [85, 314] on icon at bounding box center [82, 312] width 7 height 7
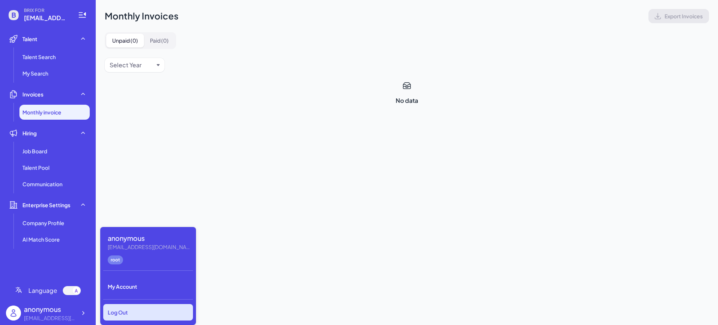
click at [141, 309] on div "Log Out" at bounding box center [148, 312] width 90 height 16
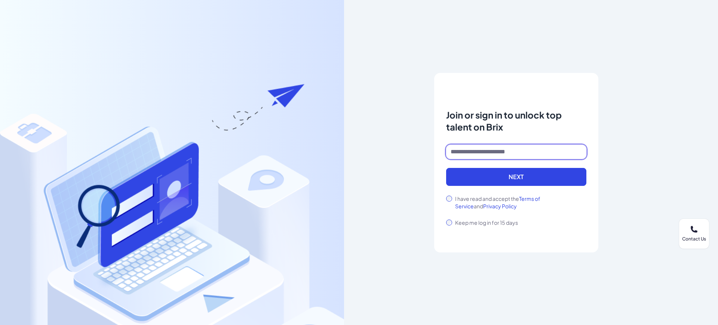
click at [504, 158] on input at bounding box center [516, 152] width 140 height 14
type input "**********"
click at [447, 195] on div "I have read and accept the Terms of Service and Privacy Policy" at bounding box center [516, 202] width 140 height 15
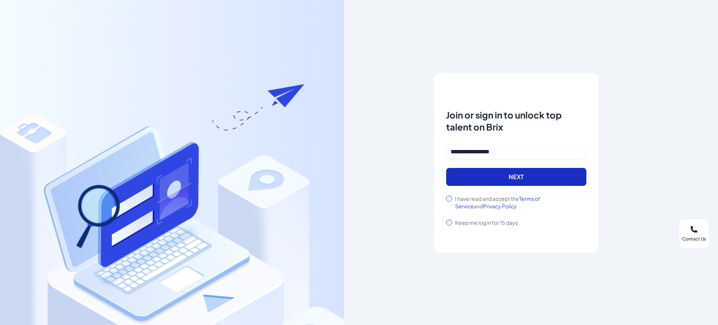
click at [466, 178] on button "Next" at bounding box center [516, 177] width 140 height 18
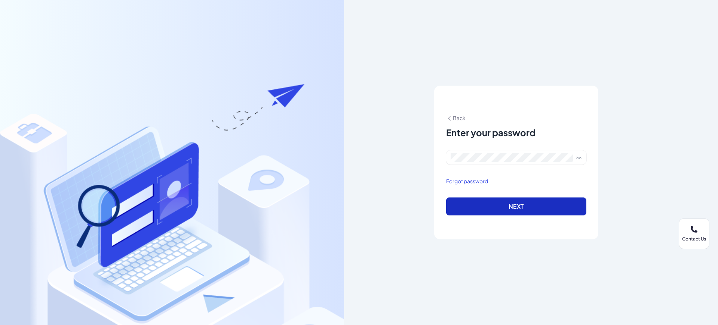
click at [462, 198] on button "Next" at bounding box center [516, 207] width 140 height 18
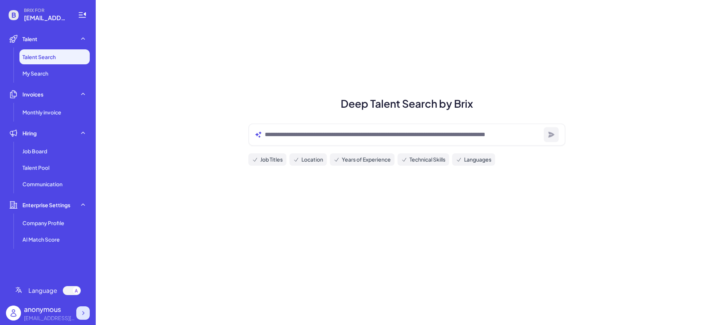
click at [86, 311] on icon at bounding box center [82, 312] width 7 height 7
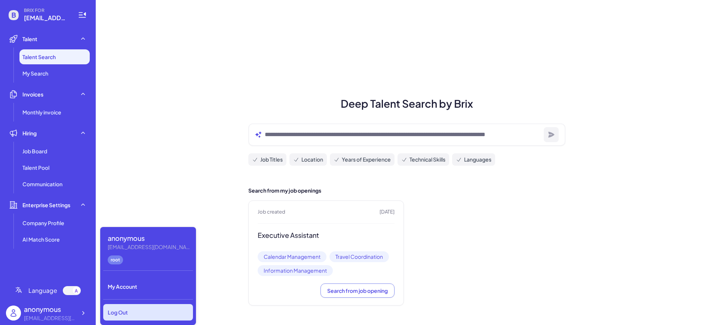
click at [141, 307] on div "Log Out" at bounding box center [148, 312] width 90 height 16
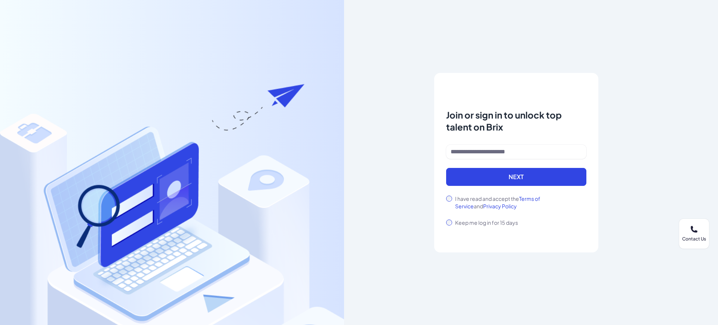
drag, startPoint x: 209, startPoint y: 49, endPoint x: 202, endPoint y: 46, distance: 7.4
click at [373, 146] on div "Notice To proceed, please agree to the Terms of Service and Privary Policy . Ca…" at bounding box center [516, 162] width 344 height 325
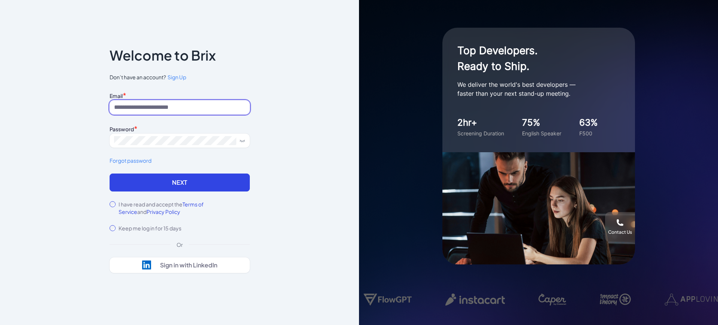
click at [187, 107] on input at bounding box center [180, 107] width 140 height 14
type input "**********"
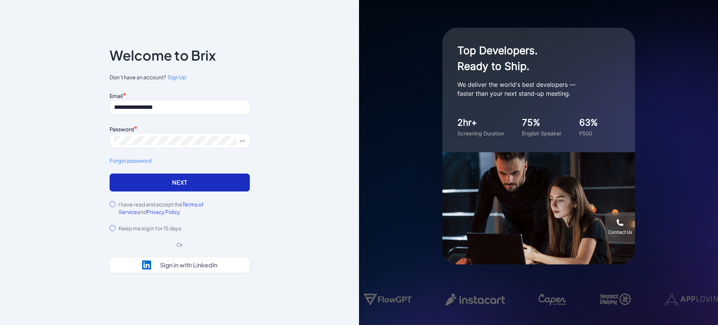
click at [131, 184] on button "Next" at bounding box center [180, 183] width 140 height 18
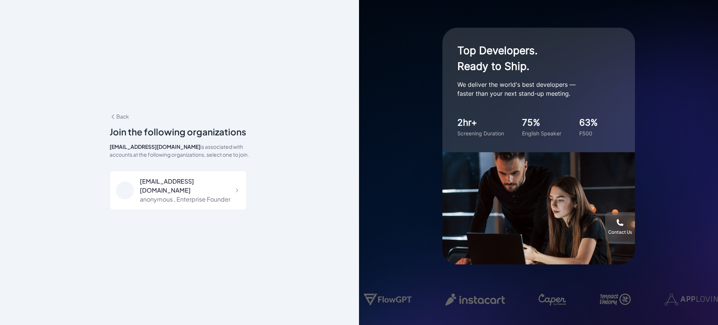
click at [202, 137] on div "Join the following organizations" at bounding box center [180, 131] width 140 height 13
drag, startPoint x: 287, startPoint y: 113, endPoint x: 331, endPoint y: 68, distance: 61.9
click at [287, 113] on div "**********" at bounding box center [179, 162] width 359 height 325
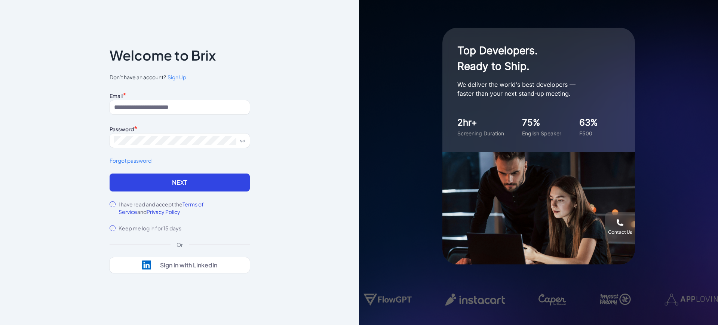
click at [149, 100] on div at bounding box center [180, 107] width 140 height 14
click at [151, 103] on input at bounding box center [180, 107] width 140 height 14
type input "**********"
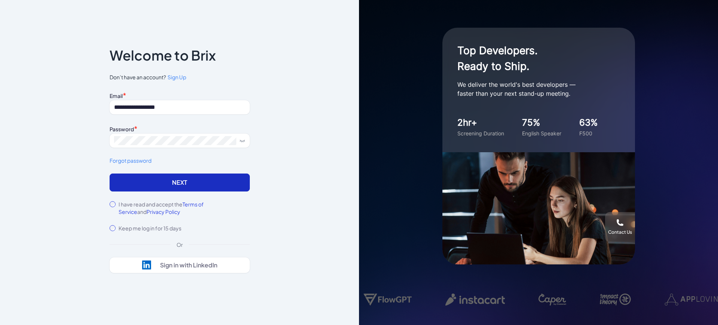
click at [124, 185] on button "Next" at bounding box center [180, 183] width 140 height 18
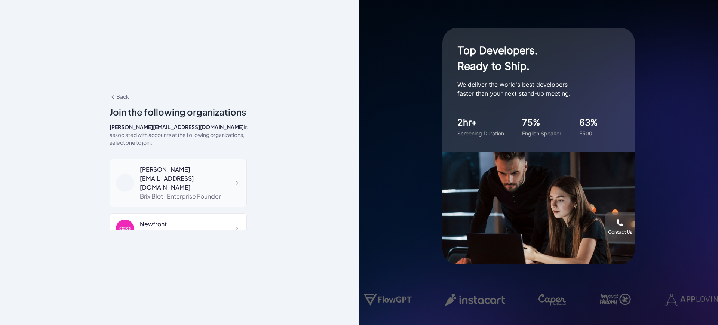
click at [211, 168] on div "[PERSON_NAME][EMAIL_ADDRESS][DOMAIN_NAME]" at bounding box center [190, 178] width 101 height 27
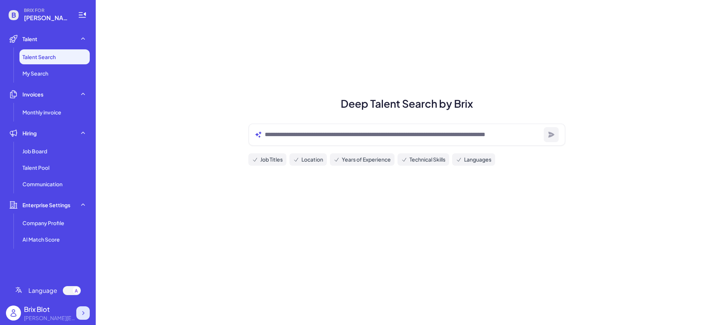
click at [83, 310] on icon at bounding box center [82, 312] width 7 height 7
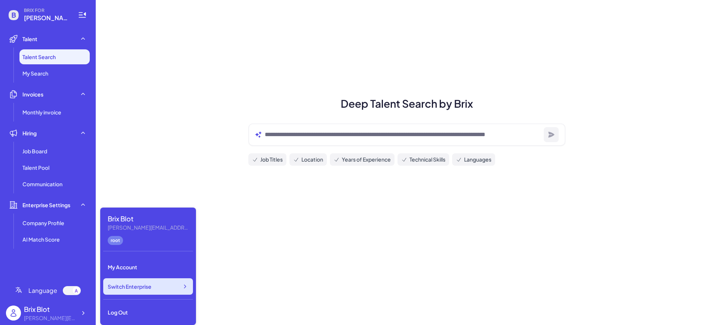
click at [142, 288] on span "Switch Enterprise" at bounding box center [130, 286] width 44 height 7
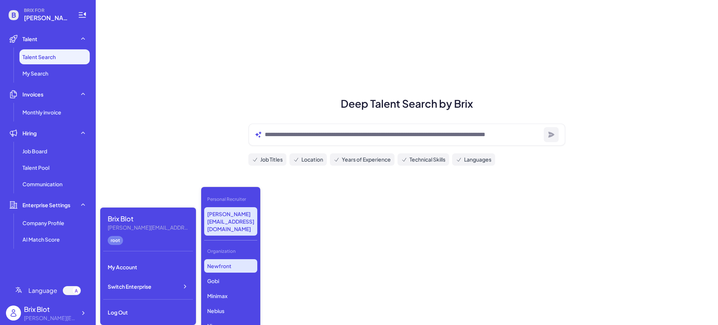
click at [219, 259] on p "Newfront" at bounding box center [230, 265] width 53 height 13
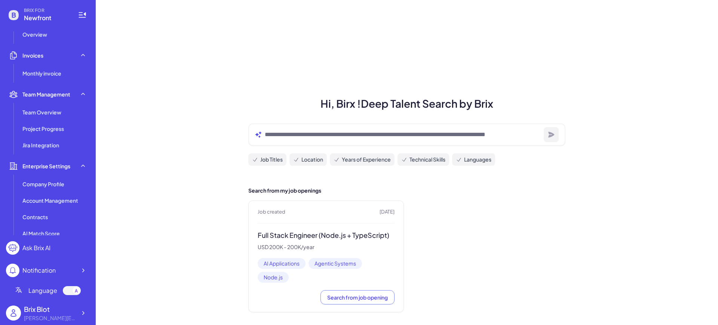
scroll to position [190, 0]
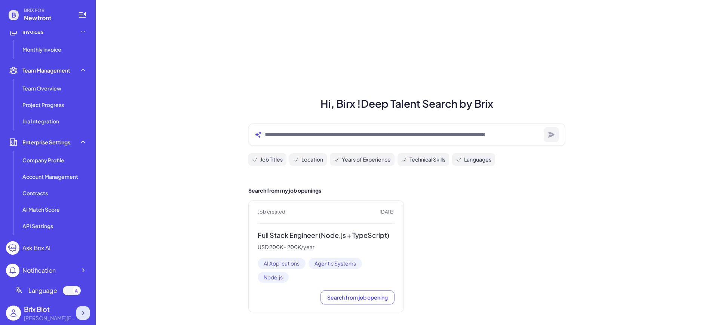
click at [79, 306] on div at bounding box center [82, 312] width 13 height 13
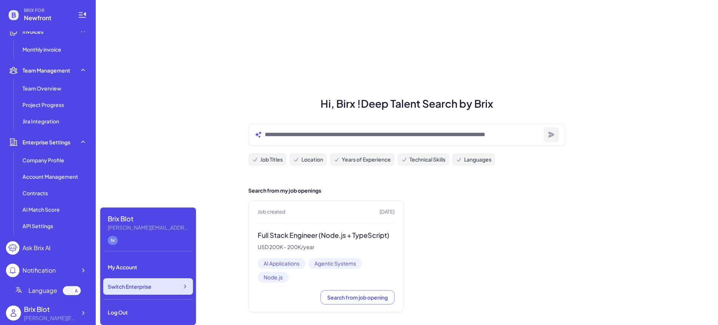
click at [152, 290] on span "Switch Enterprise" at bounding box center [130, 286] width 44 height 7
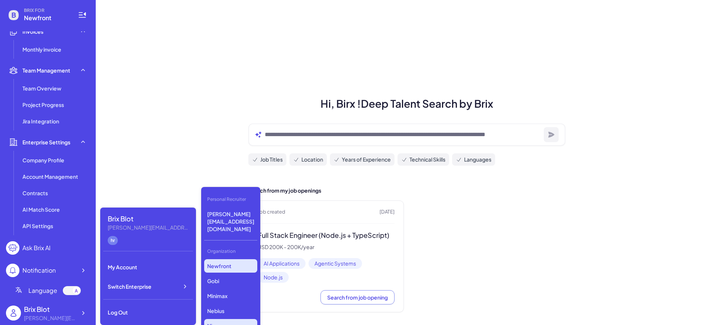
scroll to position [238, 0]
click at [232, 298] on p "GMI Cloud" at bounding box center [230, 304] width 53 height 13
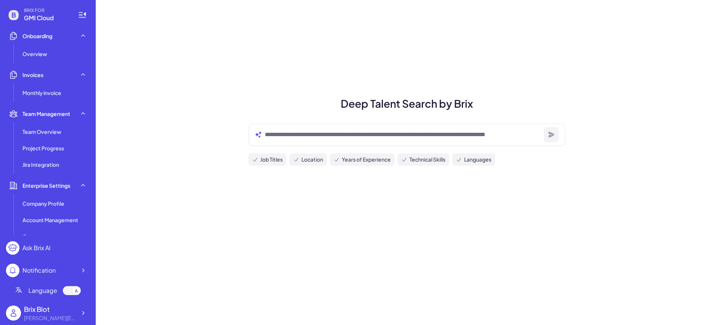
scroll to position [190, 0]
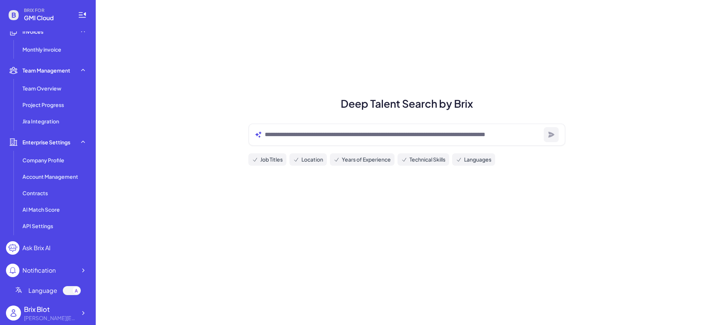
click at [186, 218] on div "Deep Talent Search by Brix Job Titles Location Years of Experience Technical Sk…" at bounding box center [407, 162] width 623 height 325
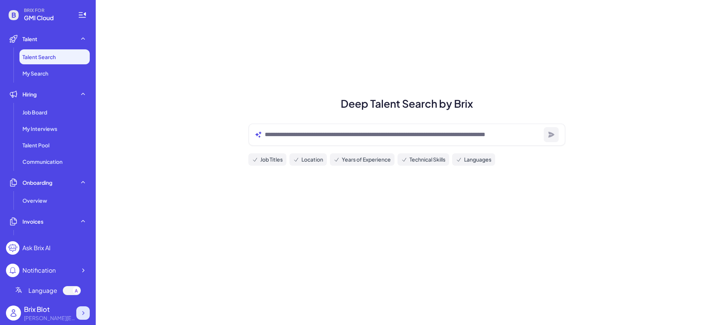
click at [82, 312] on icon at bounding box center [82, 312] width 7 height 7
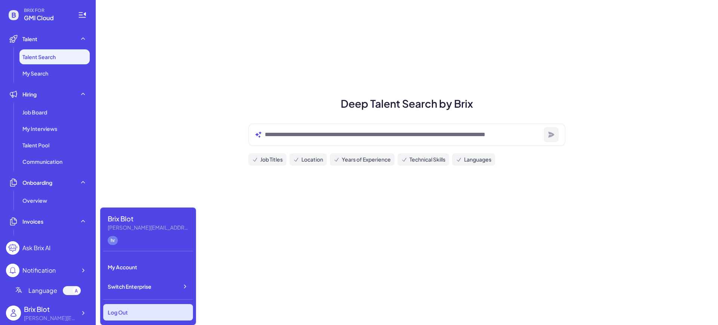
click at [167, 309] on div "Log Out" at bounding box center [148, 312] width 90 height 16
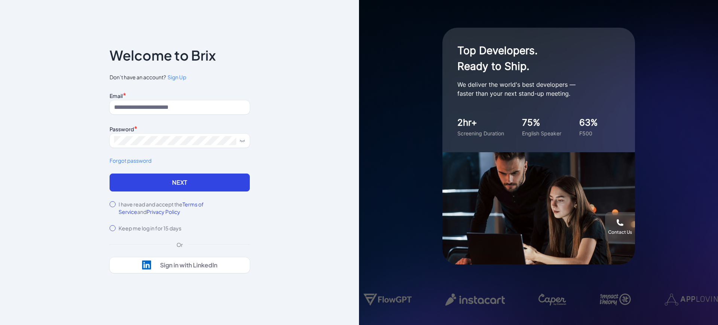
click at [165, 106] on input at bounding box center [180, 107] width 140 height 14
type input "**********"
drag, startPoint x: 169, startPoint y: 184, endPoint x: 167, endPoint y: 194, distance: 9.6
click at [169, 184] on button "Next" at bounding box center [180, 183] width 140 height 18
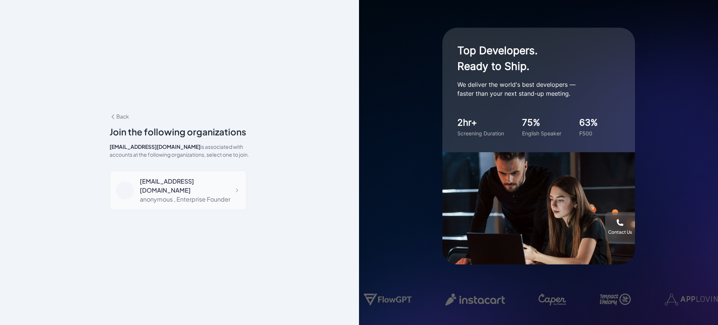
click at [187, 196] on div "anonymous , Enterprise Founder" at bounding box center [190, 199] width 101 height 9
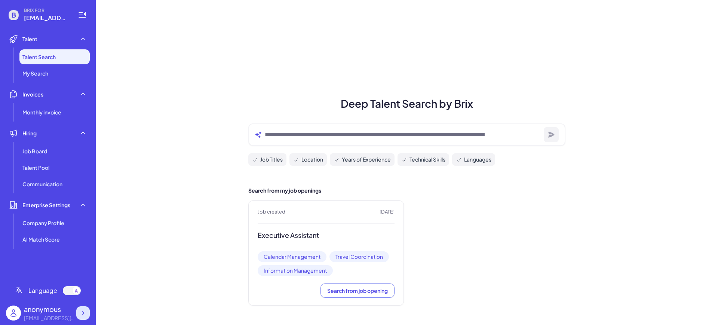
click at [88, 313] on div at bounding box center [82, 312] width 13 height 13
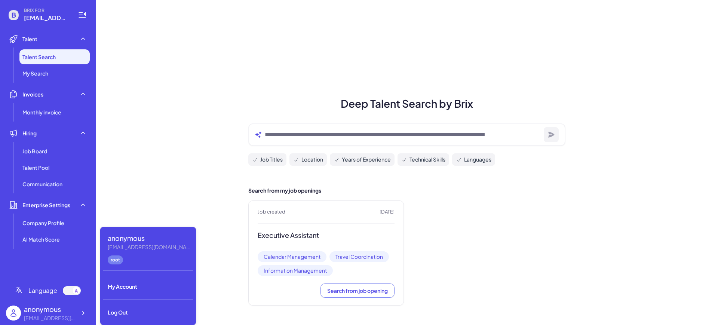
click at [36, 249] on ul "Talent Talent Search My Search Invoices Monthly invoice Hiring Job Board Talent…" at bounding box center [48, 152] width 84 height 243
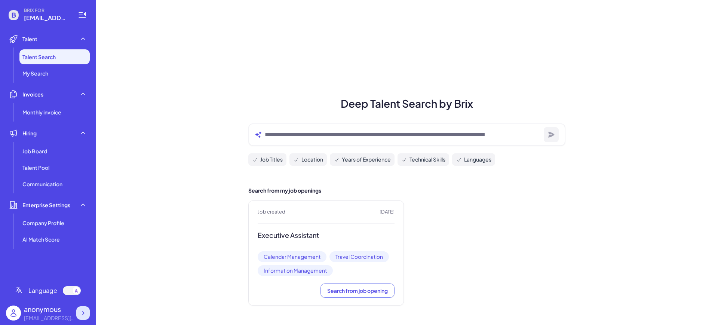
click at [85, 311] on icon at bounding box center [82, 312] width 7 height 7
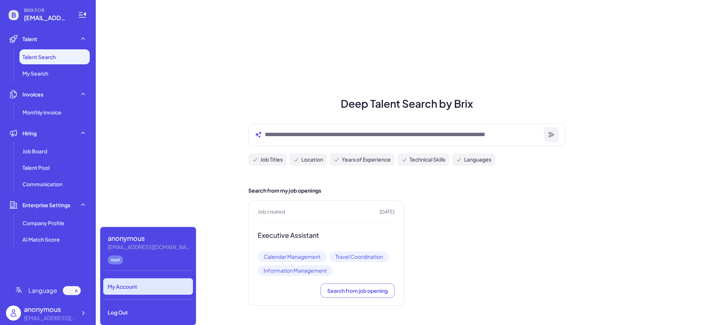
click at [119, 287] on div "My Account" at bounding box center [148, 286] width 90 height 16
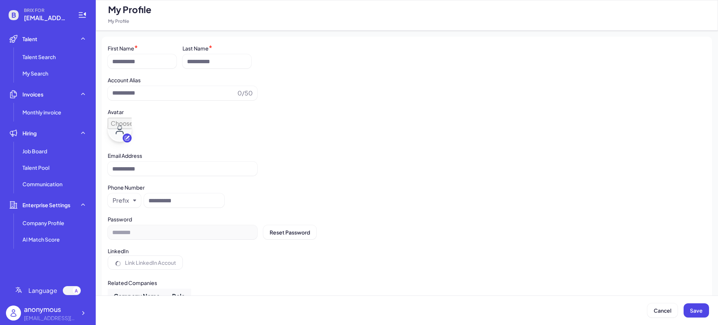
type input "*********"
type input "**********"
click at [67, 265] on ul "Talent Talent Search My Search Invoices Monthly invoice Hiring Job Board Talent…" at bounding box center [48, 152] width 84 height 243
